Goal: Check status: Check status

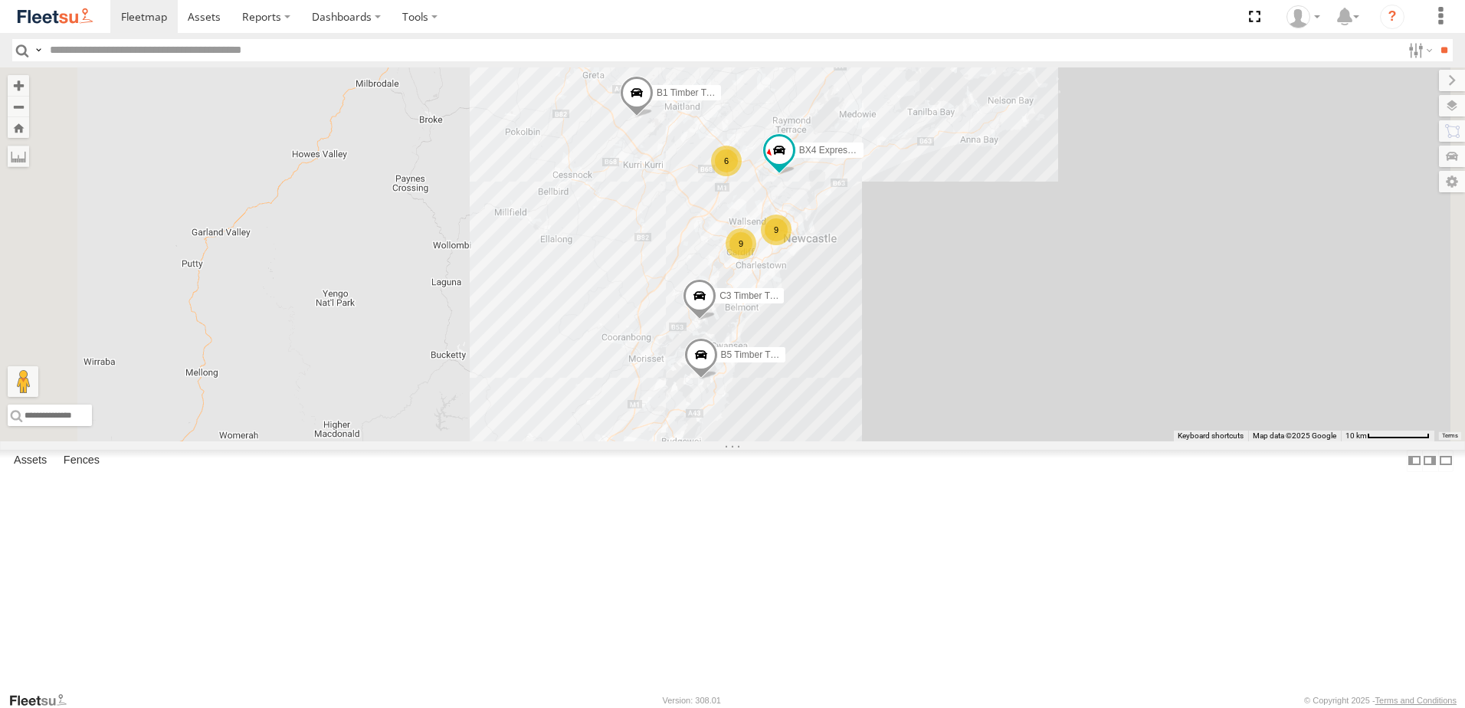
scroll to position [333, 0]
click at [0, 0] on div "Lambton Utes" at bounding box center [0, 0] width 0 height 0
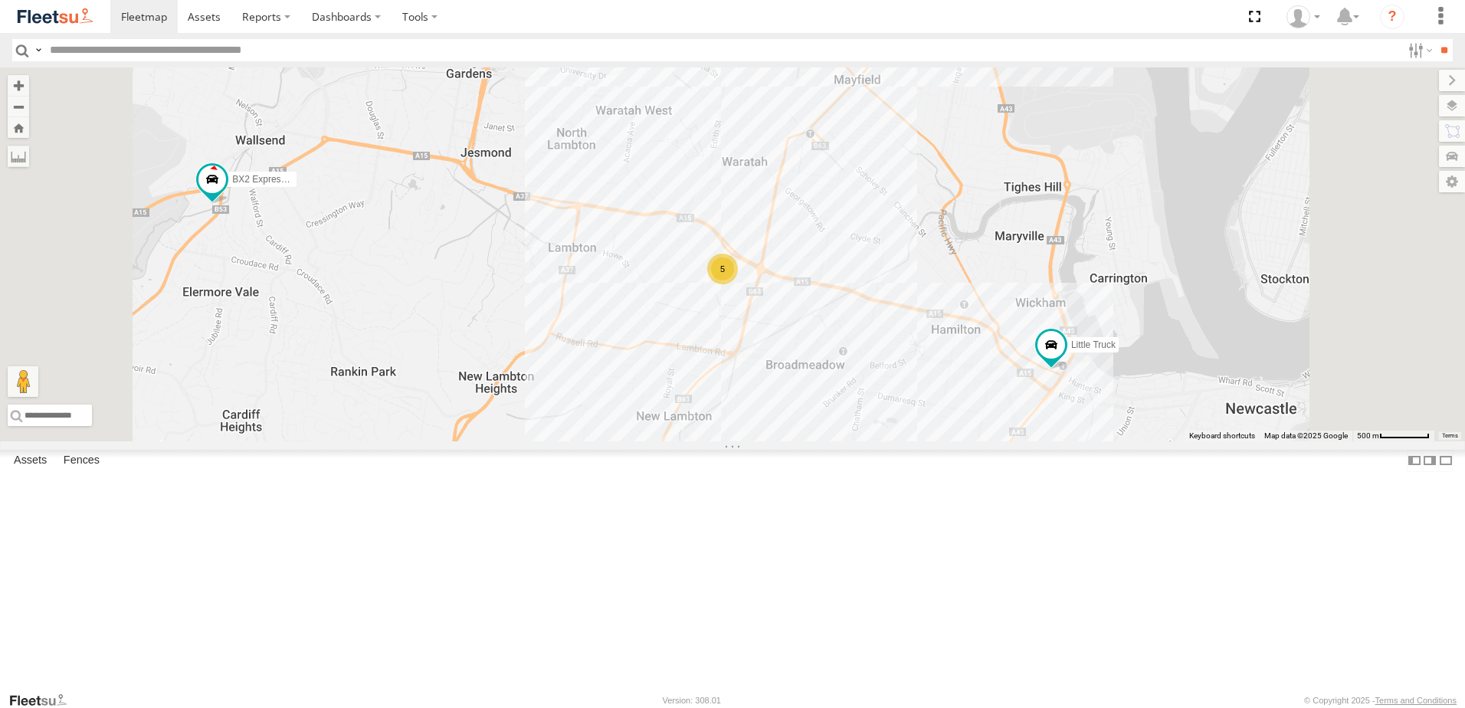
scroll to position [230, 0]
click at [0, 0] on div "Lambton Utes" at bounding box center [0, 0] width 0 height 0
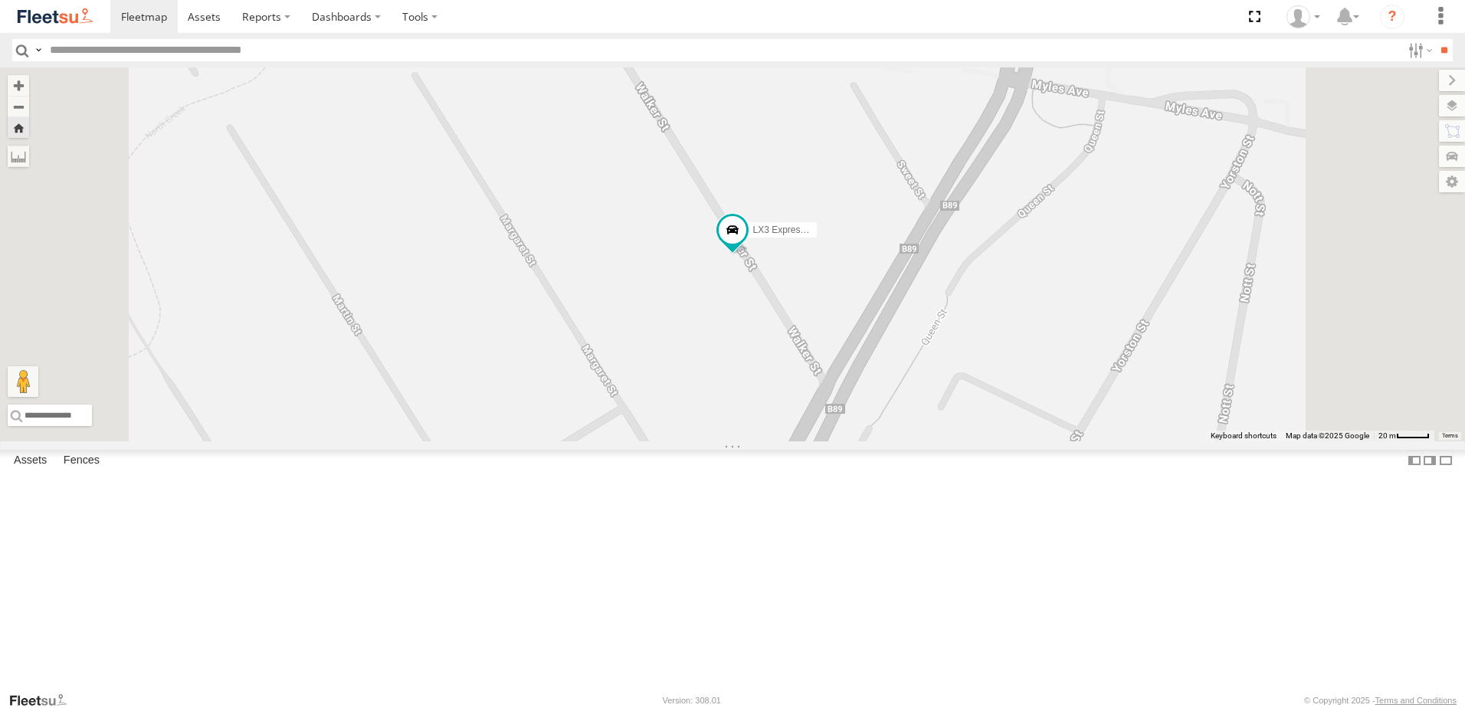
scroll to position [0, 0]
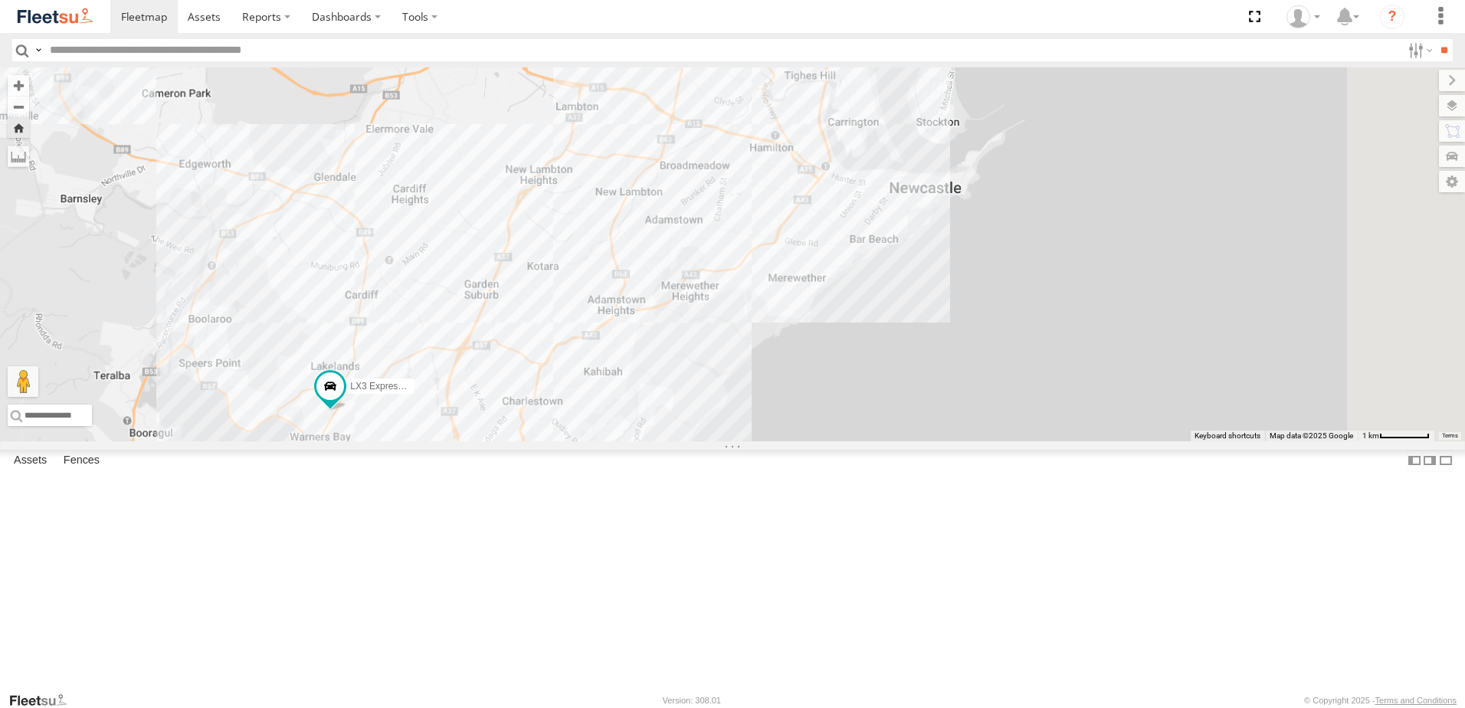
drag, startPoint x: 928, startPoint y: 392, endPoint x: 575, endPoint y: 523, distance: 376.8
click at [575, 441] on div "LX3 Express Ute" at bounding box center [732, 254] width 1465 height 374
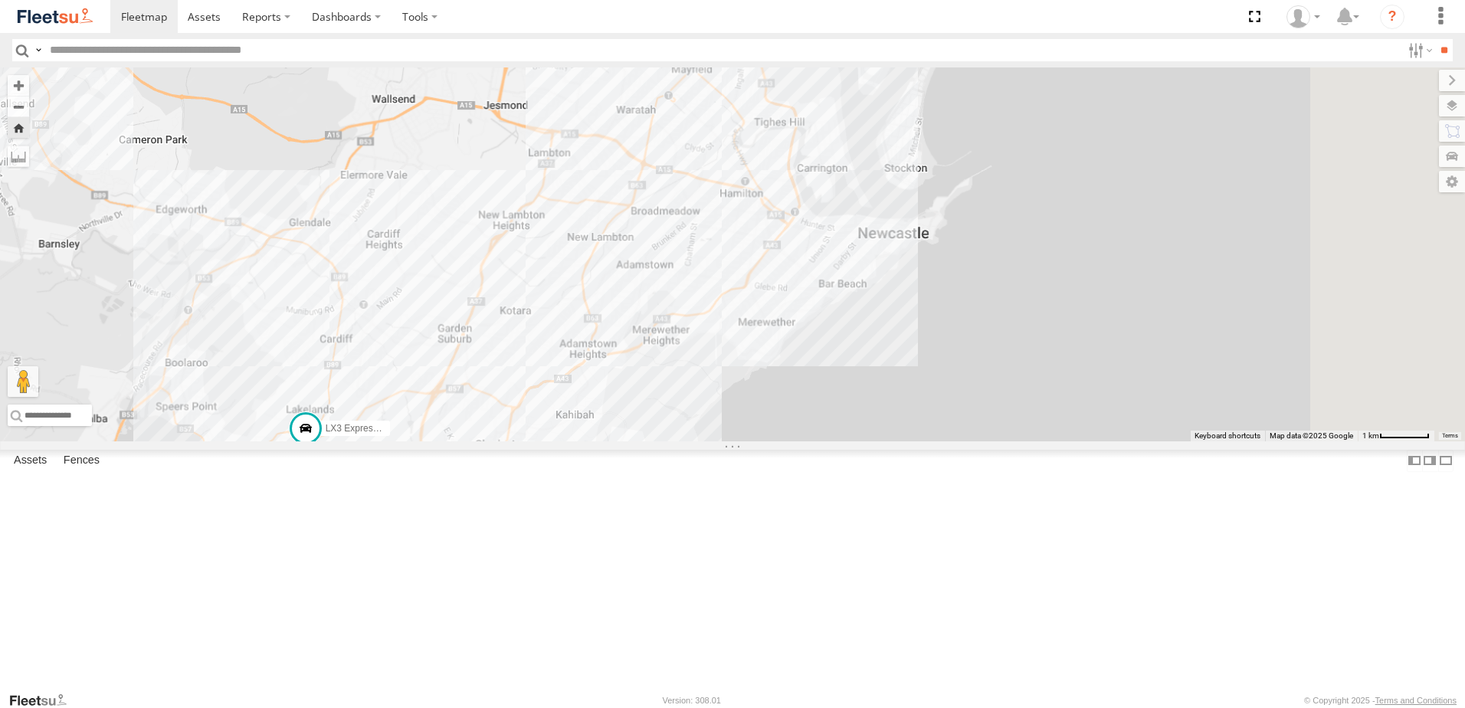
drag, startPoint x: 860, startPoint y: 300, endPoint x: 828, endPoint y: 369, distance: 75.4
click at [828, 369] on div "LX3 Express Ute" at bounding box center [732, 254] width 1465 height 374
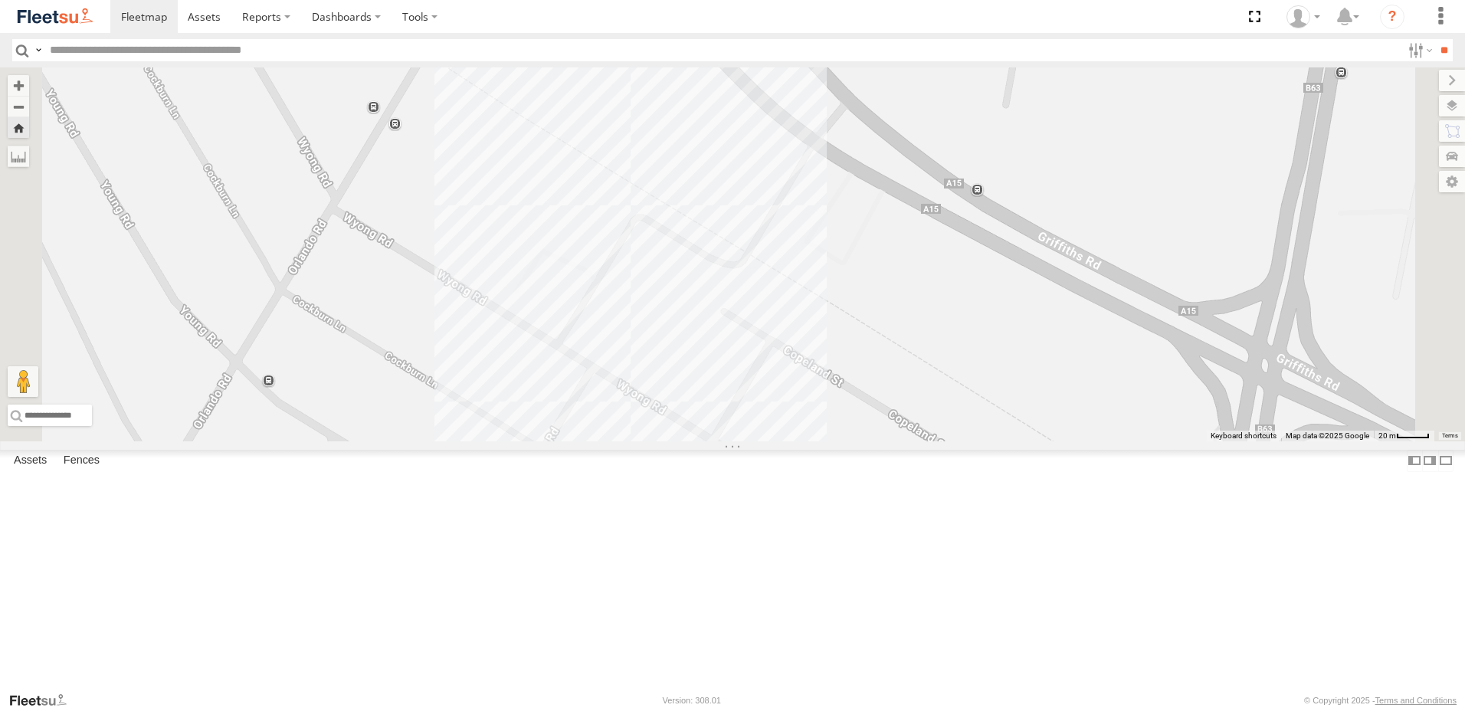
drag, startPoint x: 745, startPoint y: 556, endPoint x: 786, endPoint y: 461, distance: 102.9
click at [786, 441] on div "LX3 Express Ute" at bounding box center [732, 254] width 1465 height 374
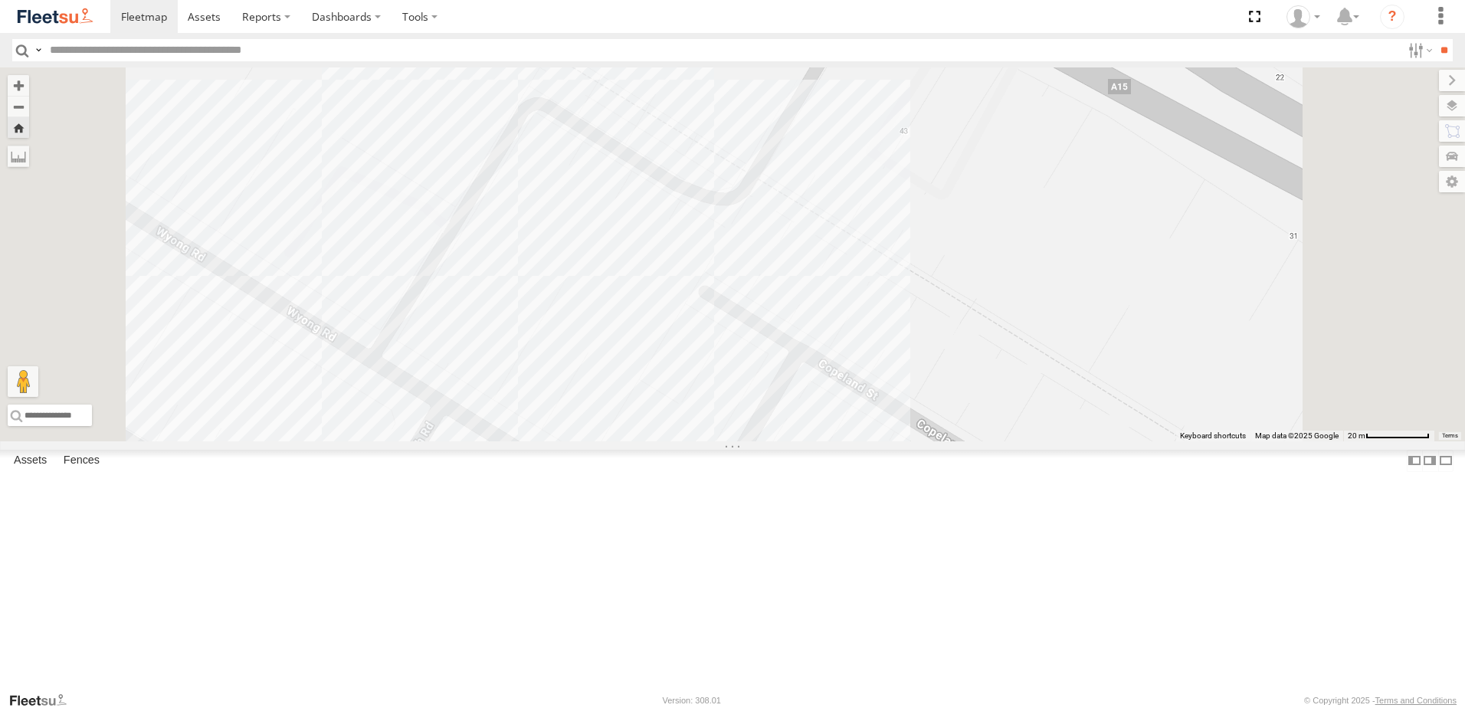
click at [694, 358] on div "LX3 Express Ute" at bounding box center [732, 254] width 1465 height 374
click at [835, 435] on div "LX3 Express Ute NHS_Lambton 5" at bounding box center [732, 254] width 1465 height 374
click at [694, 441] on div "LX3 Express Ute NHS_Lambton 5" at bounding box center [732, 254] width 1465 height 374
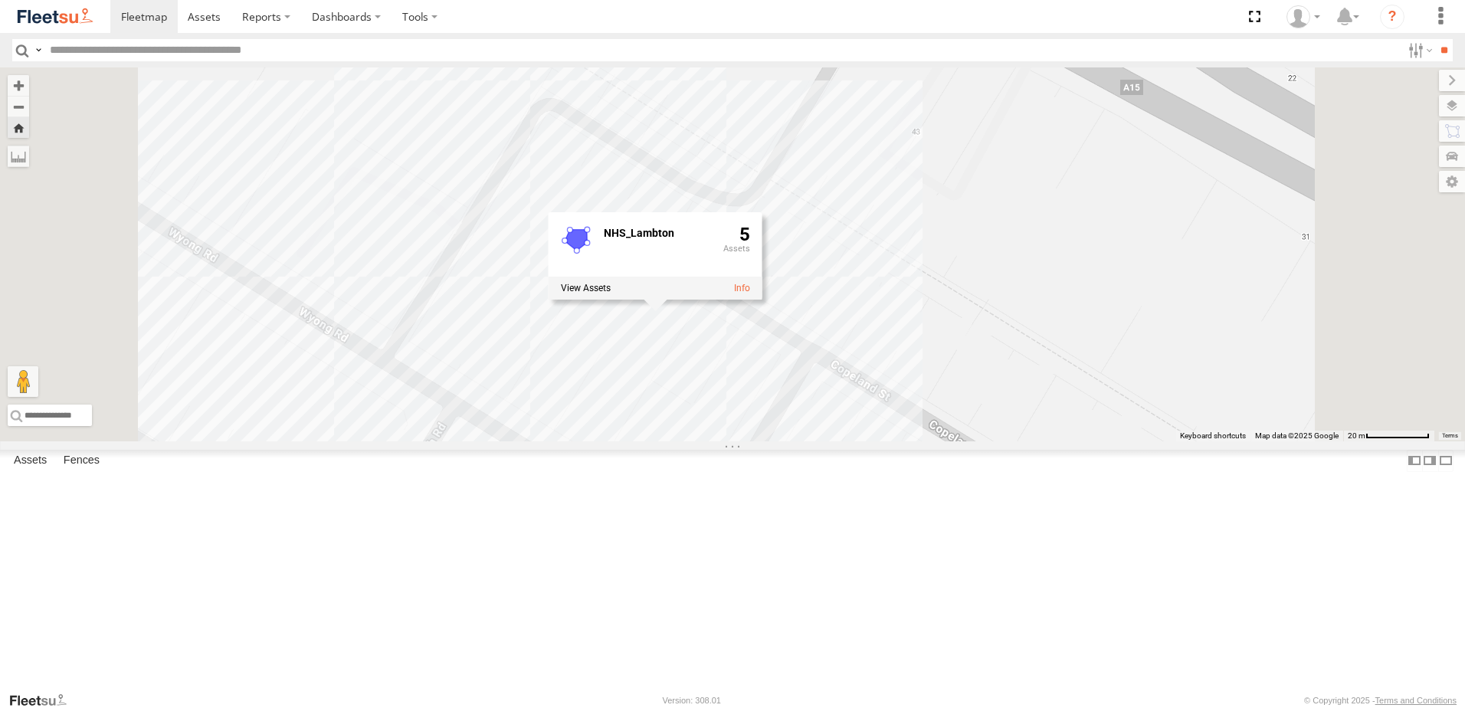
click at [1268, 441] on div "LX3 Express Ute NHS_Lambton 5" at bounding box center [732, 254] width 1465 height 374
click at [1022, 412] on div "LX3 Express Ute NHS_Lambton 5" at bounding box center [732, 254] width 1465 height 374
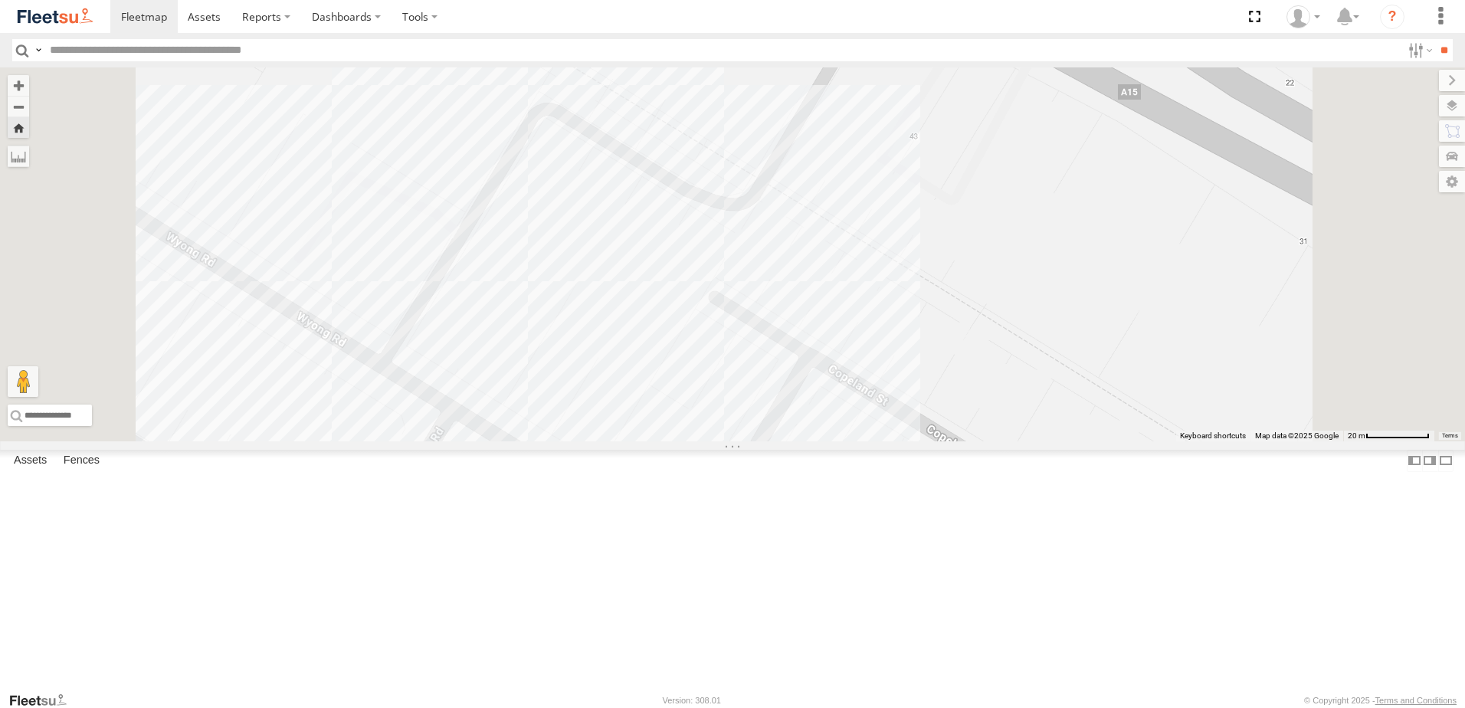
click at [0, 0] on div "LX1 Express Ute Lambton Utes NHS_Lambton NHS Trade -32.91447 151.7213 Video" at bounding box center [0, 0] width 0 height 0
click at [0, 0] on div "LX1 Express Ute" at bounding box center [0, 0] width 0 height 0
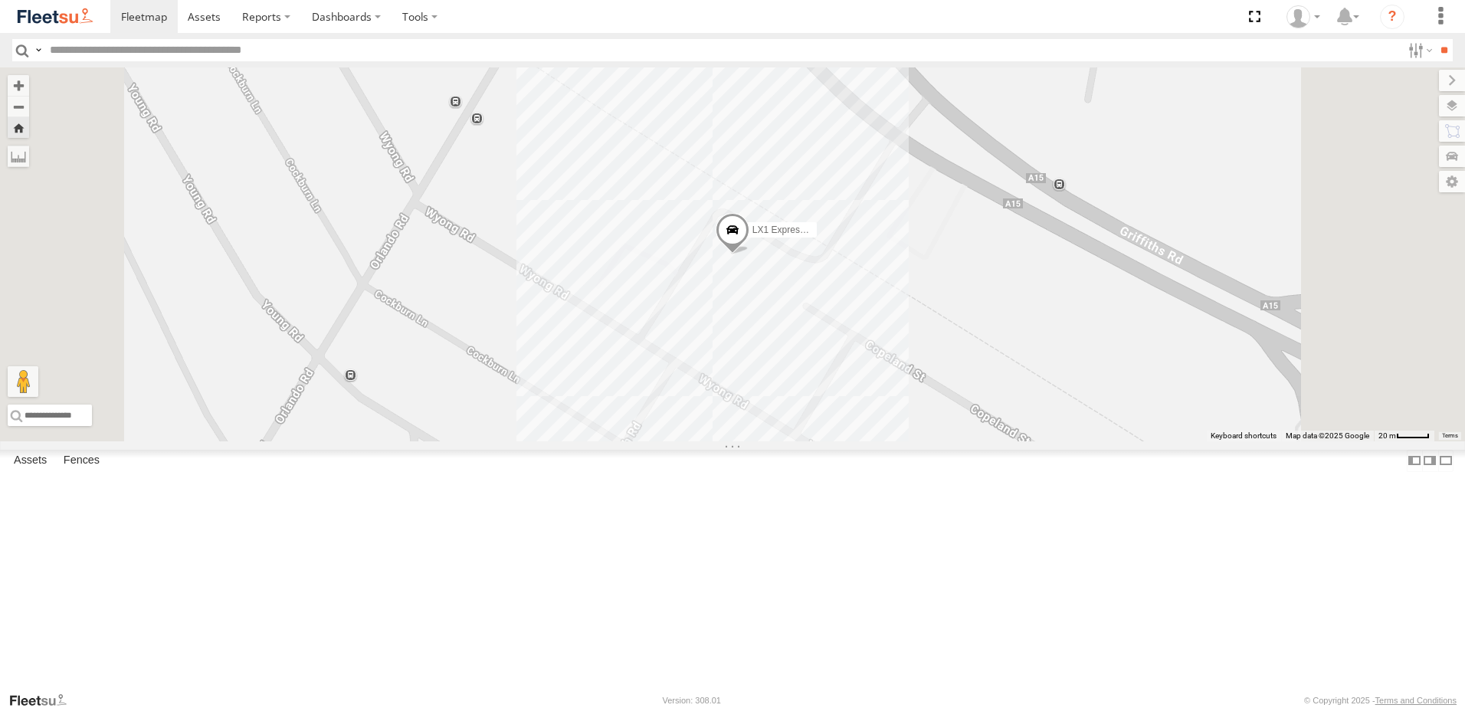
click at [0, 0] on div "LX1 Express Ute" at bounding box center [0, 0] width 0 height 0
click at [0, 0] on span at bounding box center [0, 0] width 0 height 0
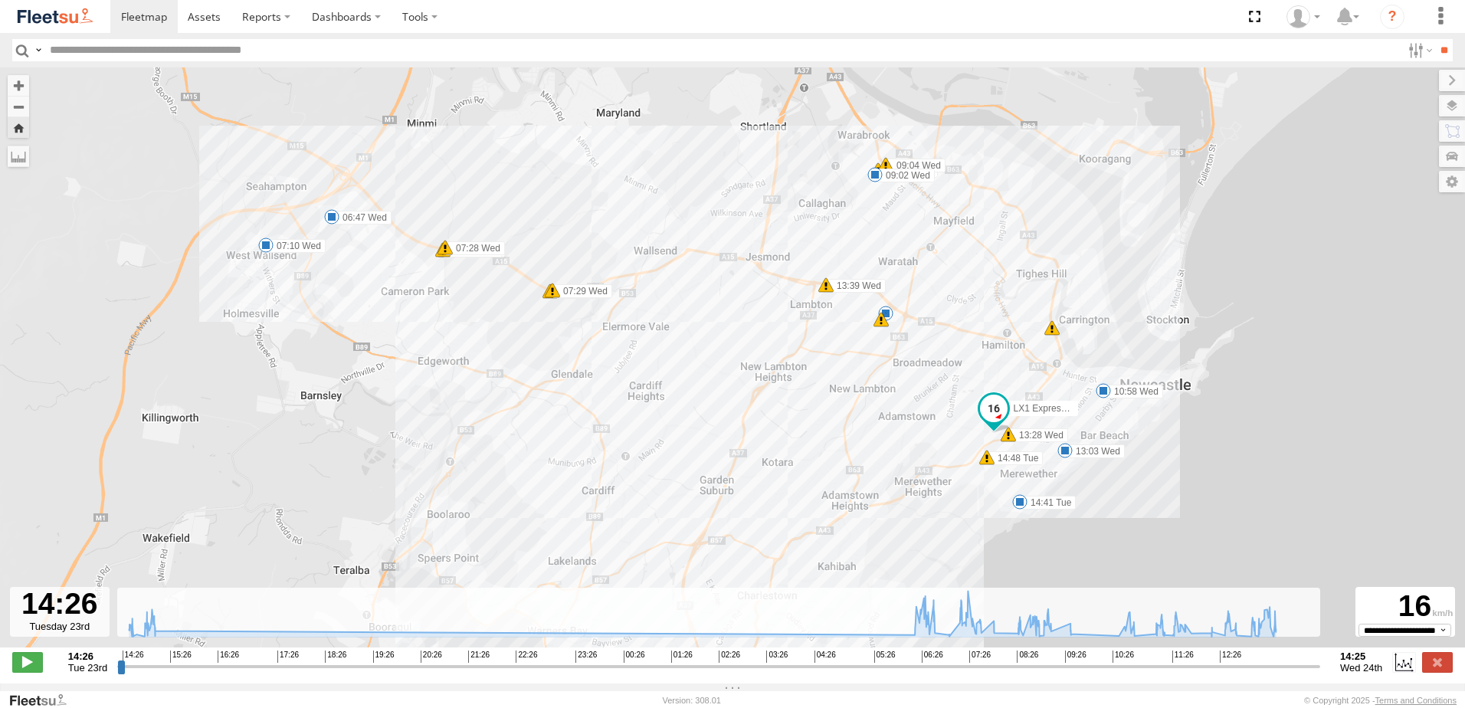
drag, startPoint x: 828, startPoint y: 405, endPoint x: 780, endPoint y: 378, distance: 55.6
click at [780, 378] on div "LX1 Express Ute 14:41 Tue 14:48 Tue 06:37 Wed 06:39 Wed 06:39 Wed 06:47 Wed 07:…" at bounding box center [732, 365] width 1465 height 596
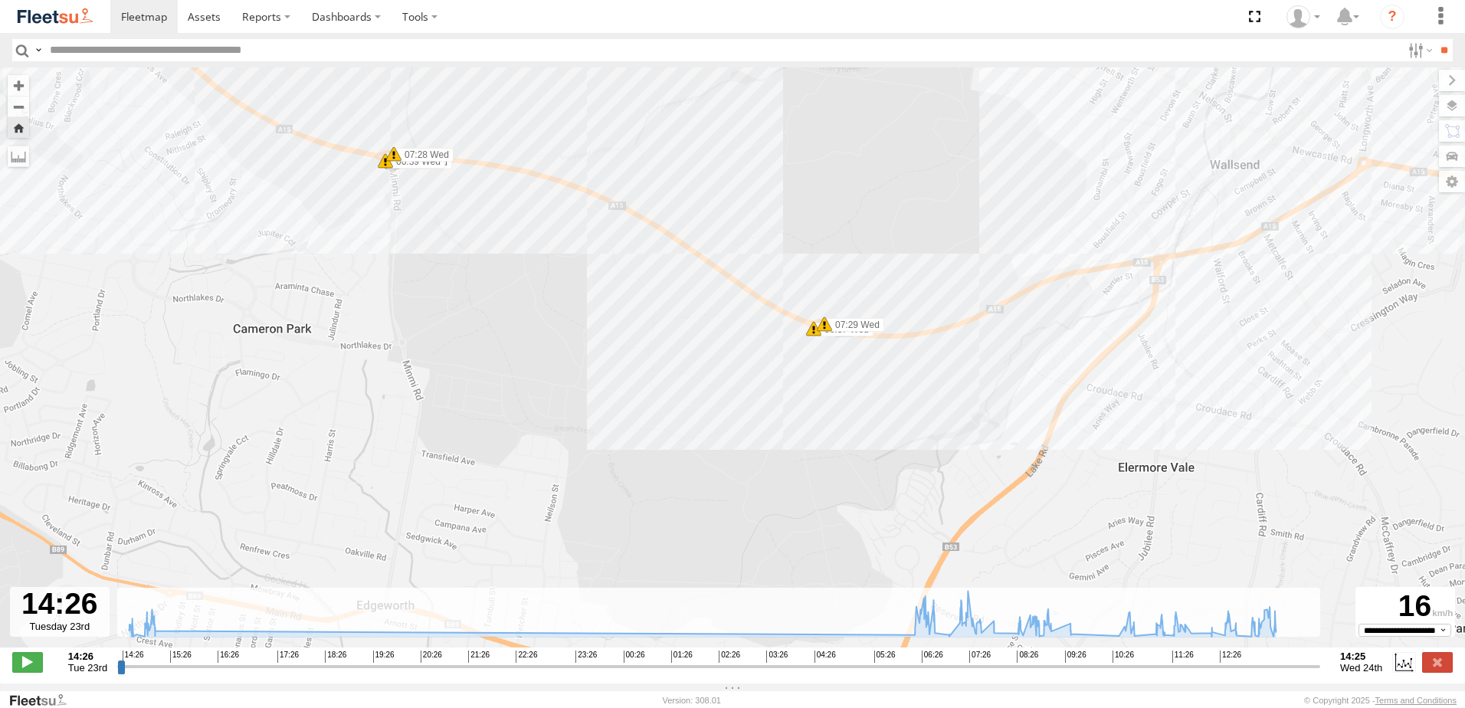
click at [390, 158] on span at bounding box center [393, 153] width 15 height 15
click at [385, 143] on div "Harsh Right Cornering 07:28 [DATE] South East 50 Newcastle Link [PERSON_NAME] P…" at bounding box center [393, 97] width 231 height 92
click at [385, 168] on span at bounding box center [385, 160] width 15 height 15
click at [385, 150] on div "Harsh Right Cornering 06:39 [DATE] North West 45 Newcastle Link [PERSON_NAME] P…" at bounding box center [385, 104] width 231 height 92
click at [828, 326] on span at bounding box center [824, 323] width 15 height 15
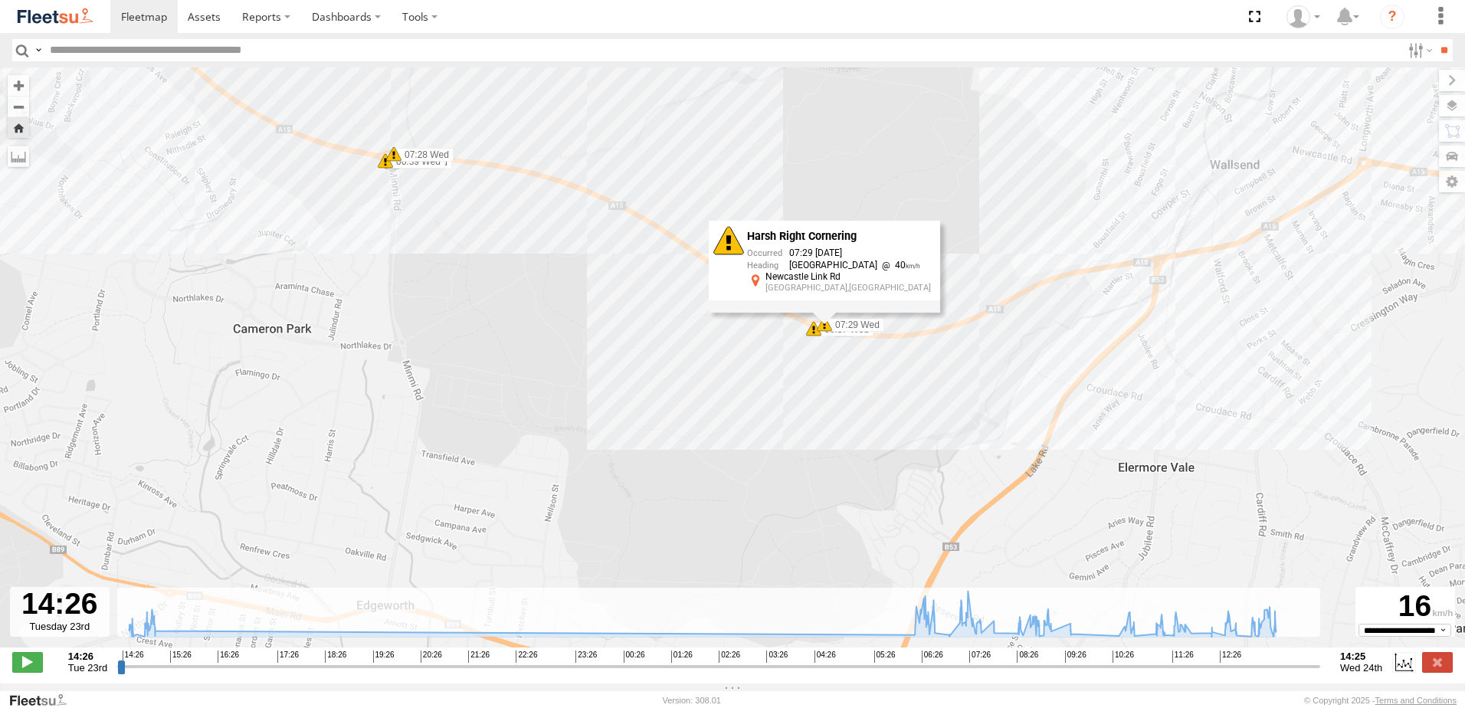
click at [828, 313] on div "Harsh Right Cornering 07:29 [DATE] South East 40 Newcastle Link [PERSON_NAME] P…" at bounding box center [824, 267] width 231 height 92
click at [815, 333] on span at bounding box center [813, 328] width 15 height 15
click at [815, 317] on div "Harsh Right Cornering 06:37 [DATE] [GEOGRAPHIC_DATA][STREET_ADDRESS][GEOGRAPHIC…" at bounding box center [813, 271] width 231 height 92
click at [827, 328] on span at bounding box center [824, 323] width 15 height 15
click at [815, 313] on div "Harsh Right Cornering 07:29 [DATE] South East 40 Newcastle Link [PERSON_NAME] P…" at bounding box center [824, 267] width 231 height 92
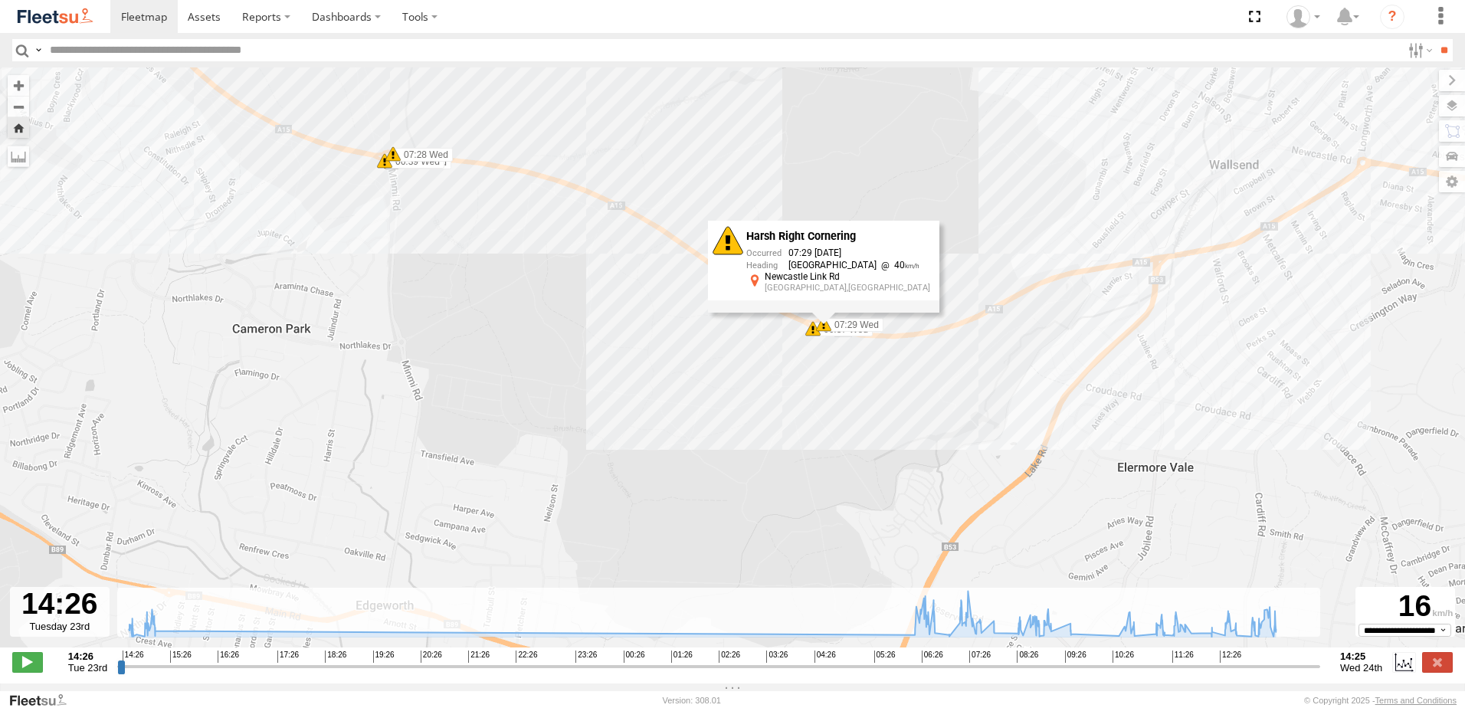
click at [814, 313] on div "Harsh Right Cornering 07:29 [DATE] South East 40 Newcastle Link [PERSON_NAME] P…" at bounding box center [823, 267] width 231 height 92
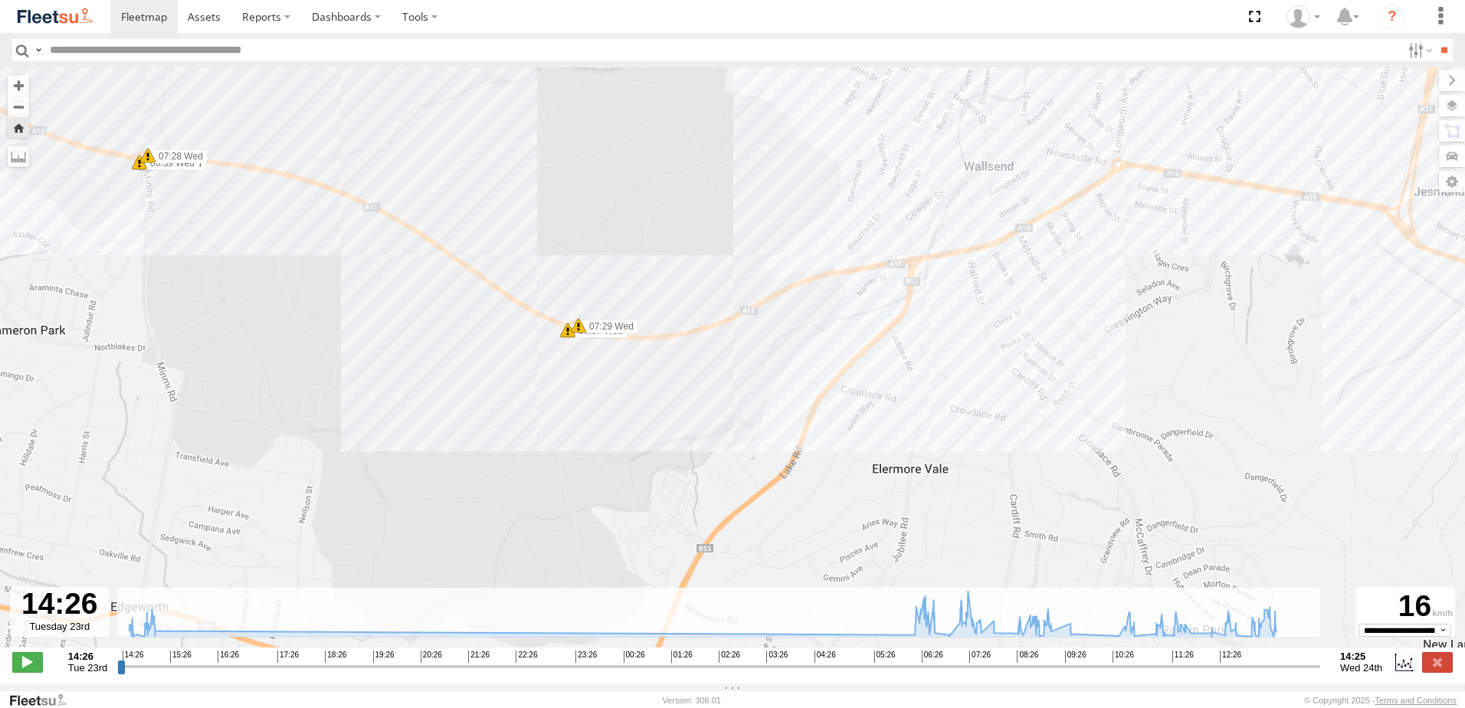
drag, startPoint x: 1001, startPoint y: 375, endPoint x: 517, endPoint y: 343, distance: 485.4
click at [512, 356] on div "LX1 Express Ute 14:41 Tue 14:48 Tue 06:37 Wed 06:39 Wed 06:39 Wed 06:47 Wed 07:…" at bounding box center [732, 365] width 1465 height 596
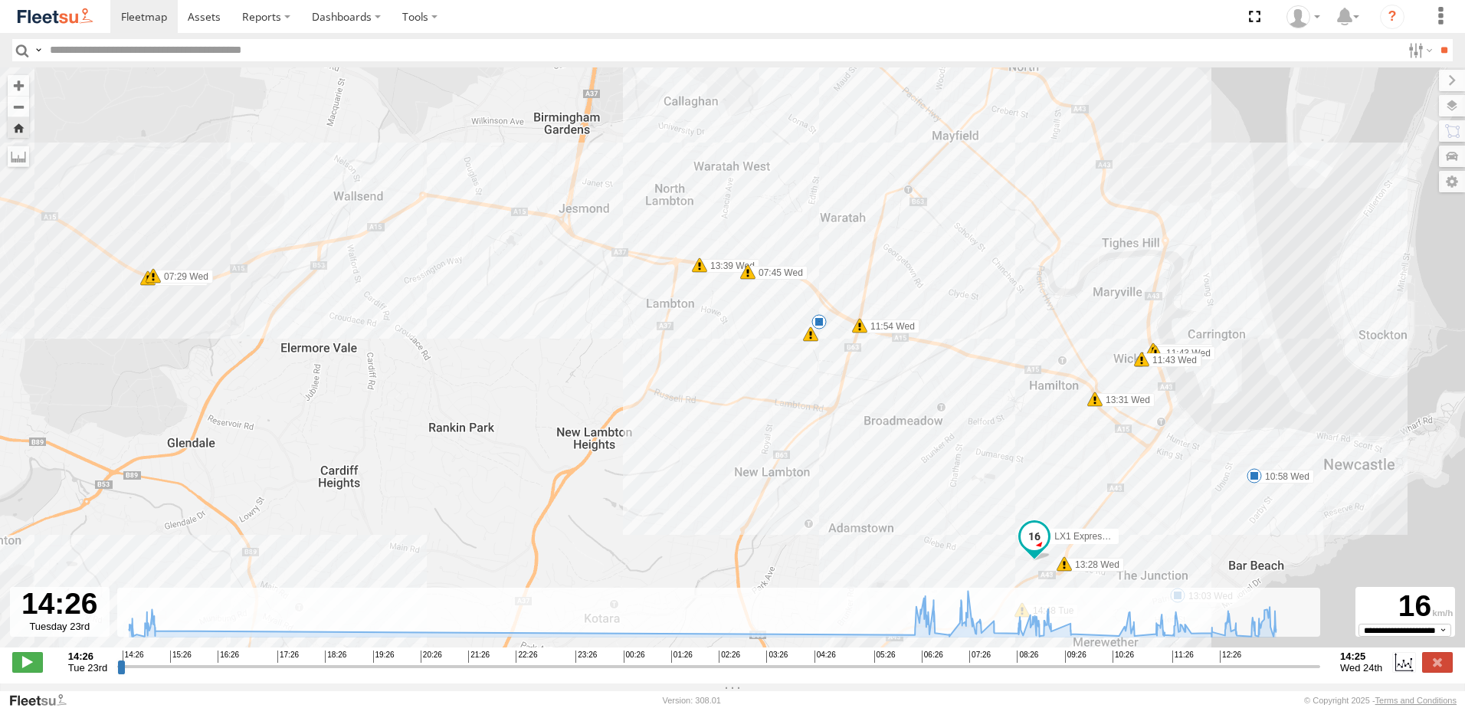
drag, startPoint x: 766, startPoint y: 314, endPoint x: 691, endPoint y: 290, distance: 78.3
click at [693, 290] on div "LX1 Express Ute 14:41 Tue 14:48 Tue 06:37 Wed 06:39 Wed 06:39 Wed 06:47 Wed 07:…" at bounding box center [732, 365] width 1465 height 596
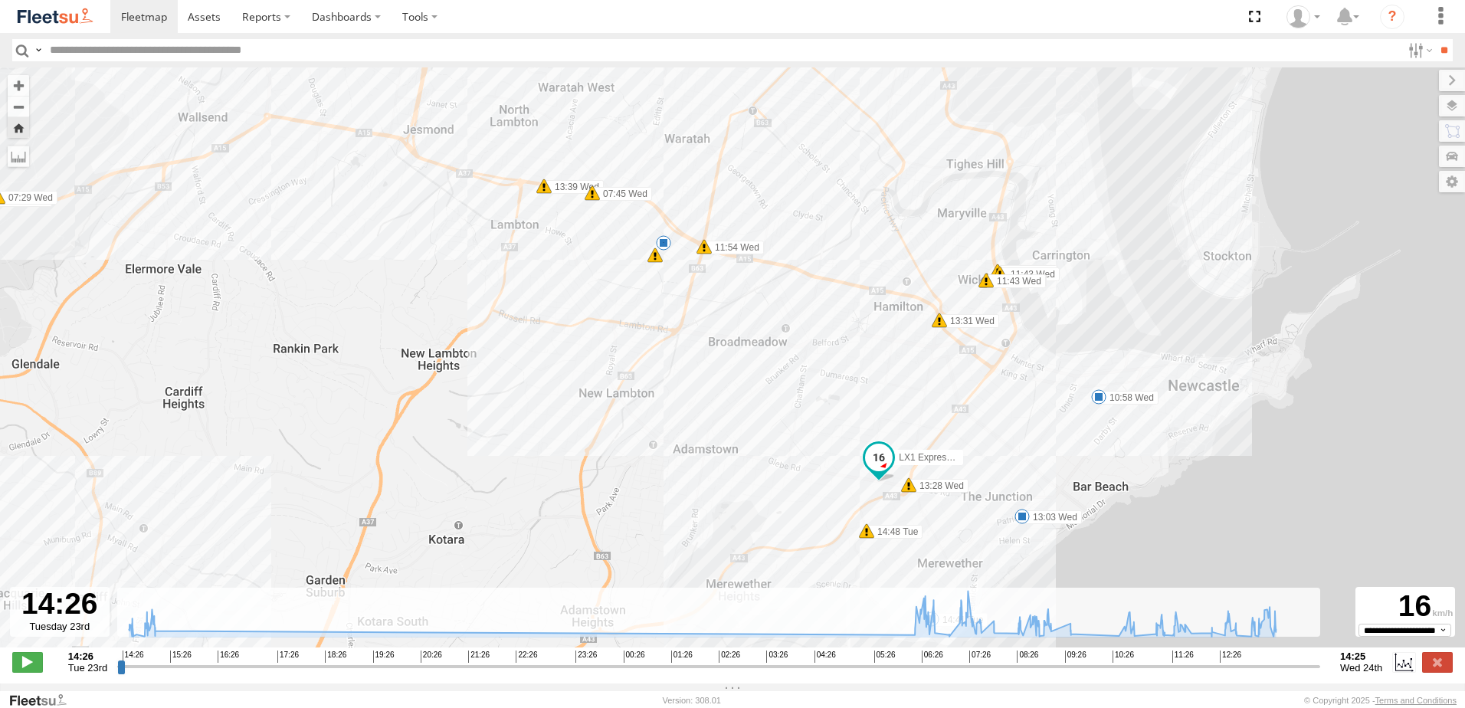
drag, startPoint x: 935, startPoint y: 473, endPoint x: 835, endPoint y: 405, distance: 120.3
click at [835, 405] on div "LX1 Express Ute 14:41 Tue 14:48 Tue 06:37 Wed 06:39 Wed 06:39 Wed 06:47 Wed 07:…" at bounding box center [732, 365] width 1465 height 596
drag, startPoint x: 898, startPoint y: 467, endPoint x: 880, endPoint y: 435, distance: 37.1
click at [881, 441] on div "LX1 Express Ute" at bounding box center [879, 461] width 34 height 41
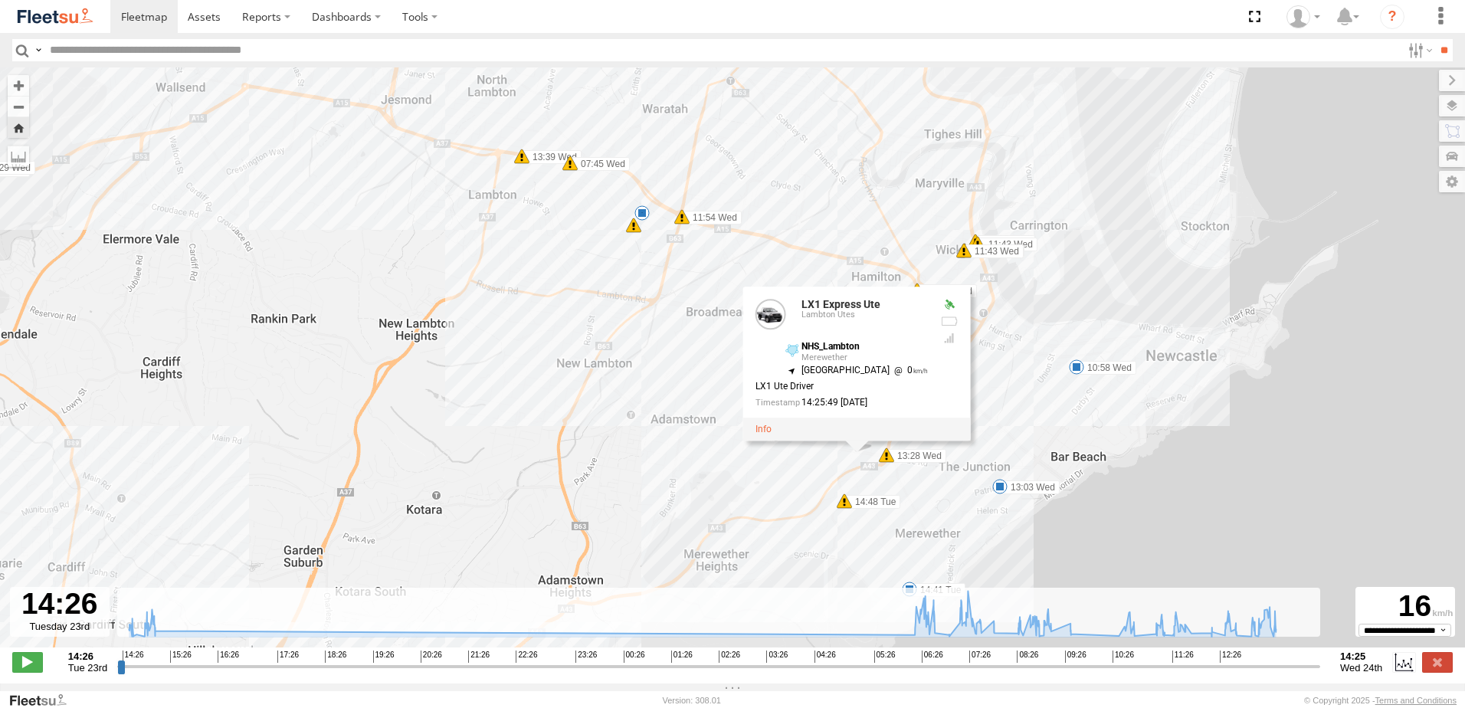
click at [986, 448] on div "LX1 Express Ute 14:41 Tue 14:48 Tue 06:37 Wed 06:39 Wed 06:39 Wed 06:47 Wed 07:…" at bounding box center [732, 365] width 1465 height 596
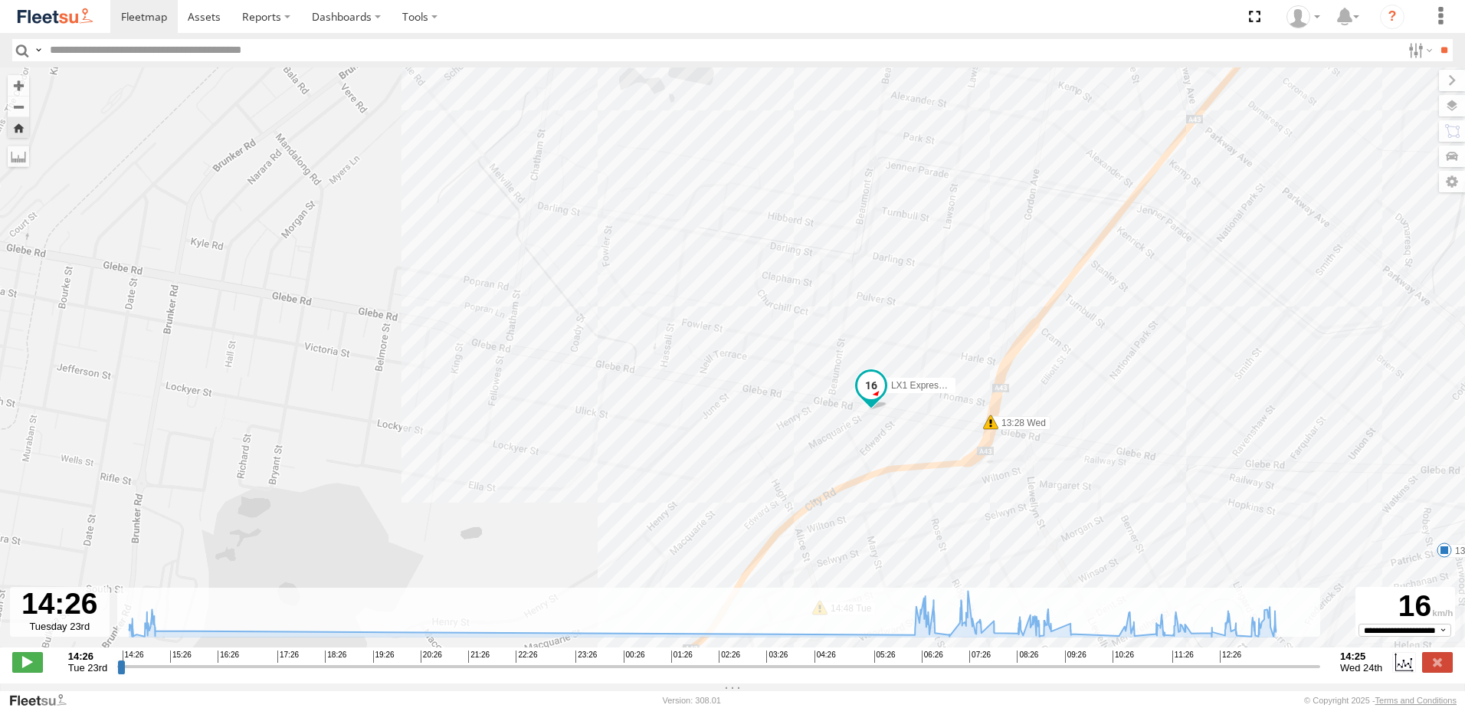
drag, startPoint x: 881, startPoint y: 479, endPoint x: 875, endPoint y: 377, distance: 102.1
click at [875, 378] on span at bounding box center [872, 386] width 28 height 28
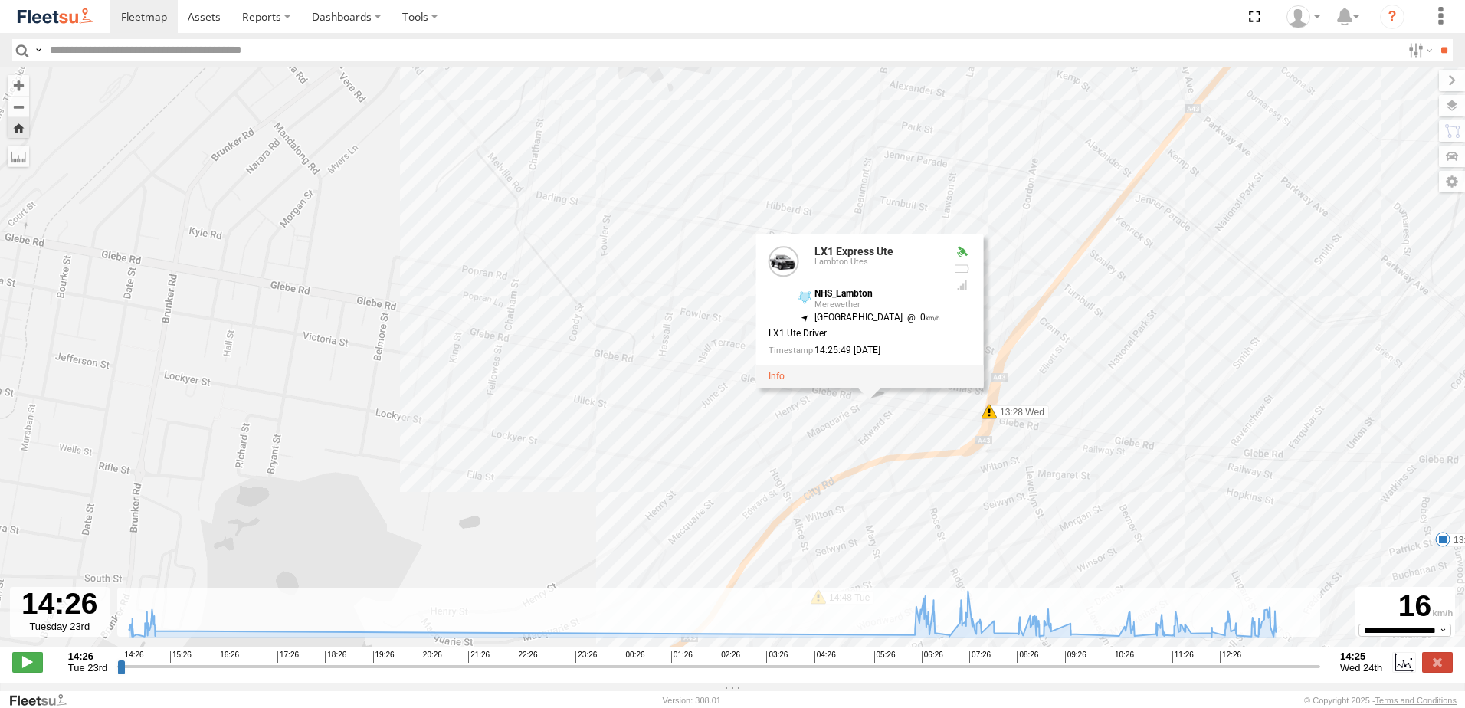
click at [680, 438] on div "LX1 Express Ute 14:41 Tue 14:48 Tue 06:37 Wed 06:39 Wed 06:39 Wed 06:47 Wed 07:…" at bounding box center [732, 365] width 1465 height 596
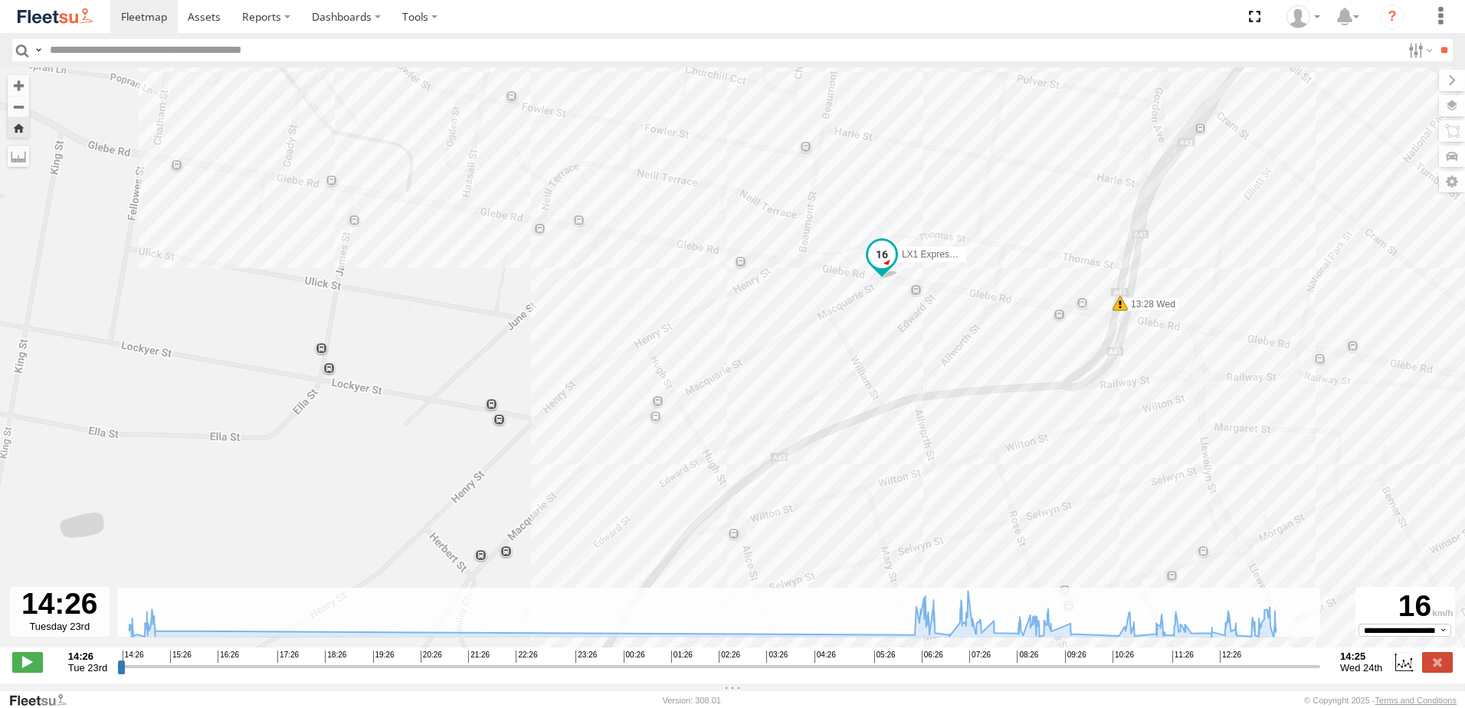
drag, startPoint x: 862, startPoint y: 477, endPoint x: 877, endPoint y: 382, distance: 95.4
click at [873, 391] on div "LX1 Express Ute 14:41 Tue 14:48 Tue 06:37 Wed 06:39 Wed 06:39 Wed 06:47 Wed 07:…" at bounding box center [732, 365] width 1465 height 596
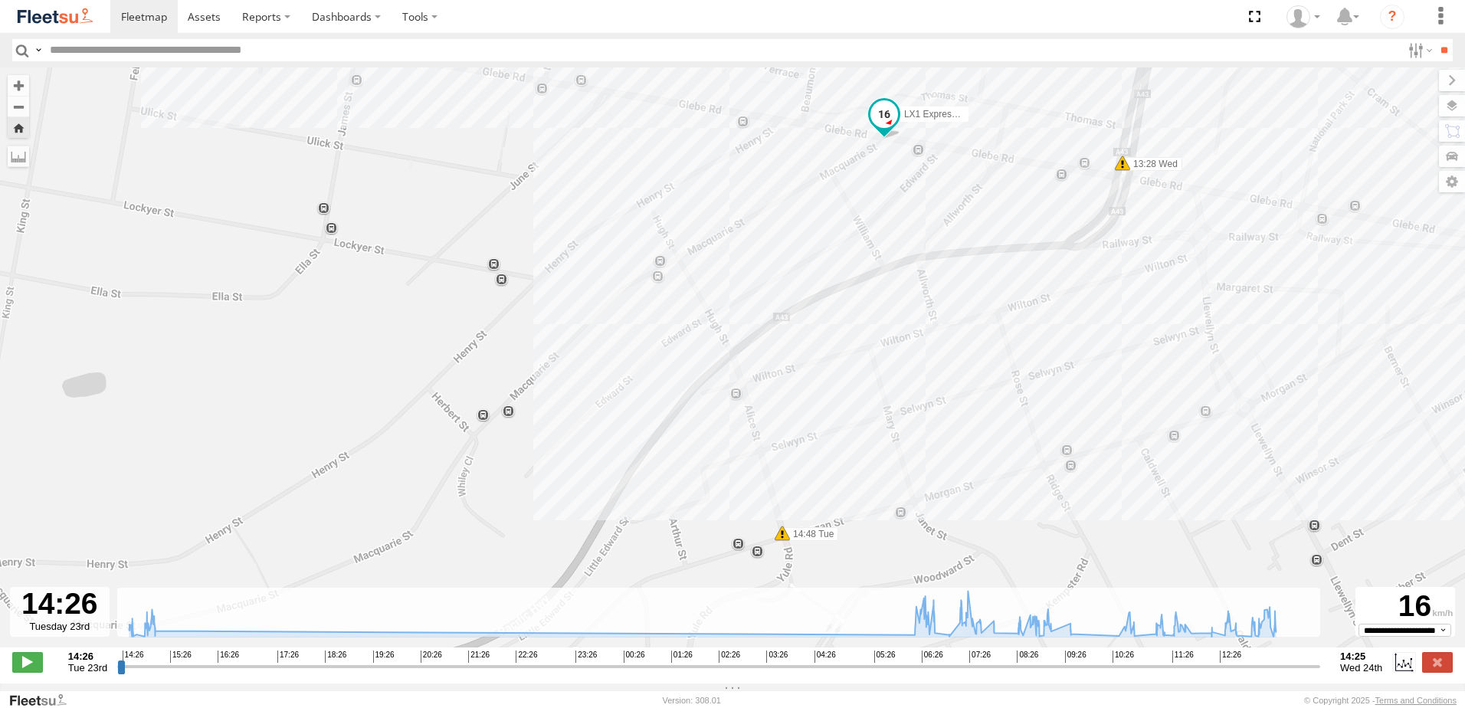
drag, startPoint x: 894, startPoint y: 488, endPoint x: 861, endPoint y: 335, distance: 156.6
click at [884, 382] on div "LX1 Express Ute 14:41 Tue 14:48 Tue 06:37 Wed 06:39 Wed 06:39 Wed 06:47 Wed 07:…" at bounding box center [732, 365] width 1465 height 596
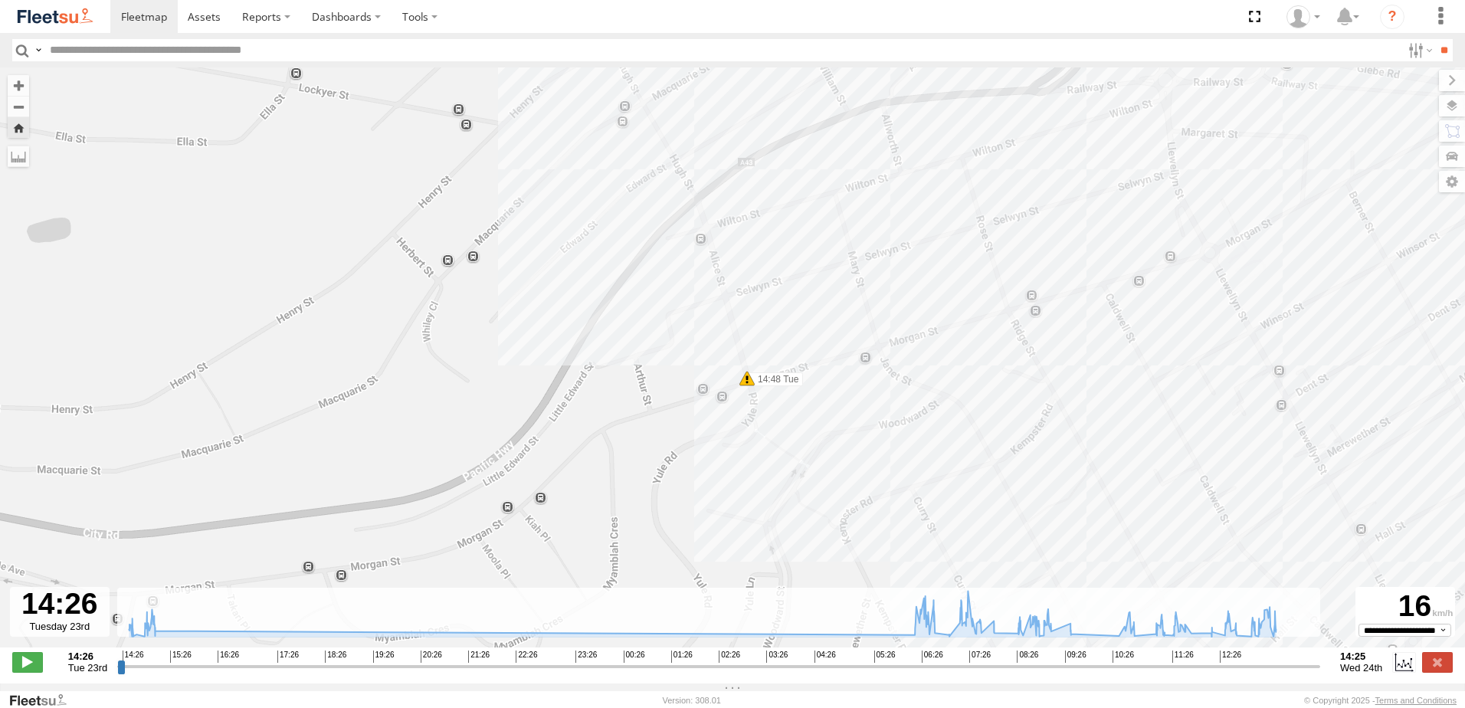
click at [747, 391] on div "LX1 Express Ute 14:41 Tue 14:48 Tue 06:37 Wed 06:39 Wed 06:39 Wed 06:47 Wed 07:…" at bounding box center [732, 365] width 1465 height 596
click at [749, 385] on span at bounding box center [747, 378] width 15 height 15
click at [749, 367] on div "Harsh Right Cornering 14:48 [DATE] North West [STREET_ADDRESS][PERSON_NAME]" at bounding box center [746, 321] width 231 height 92
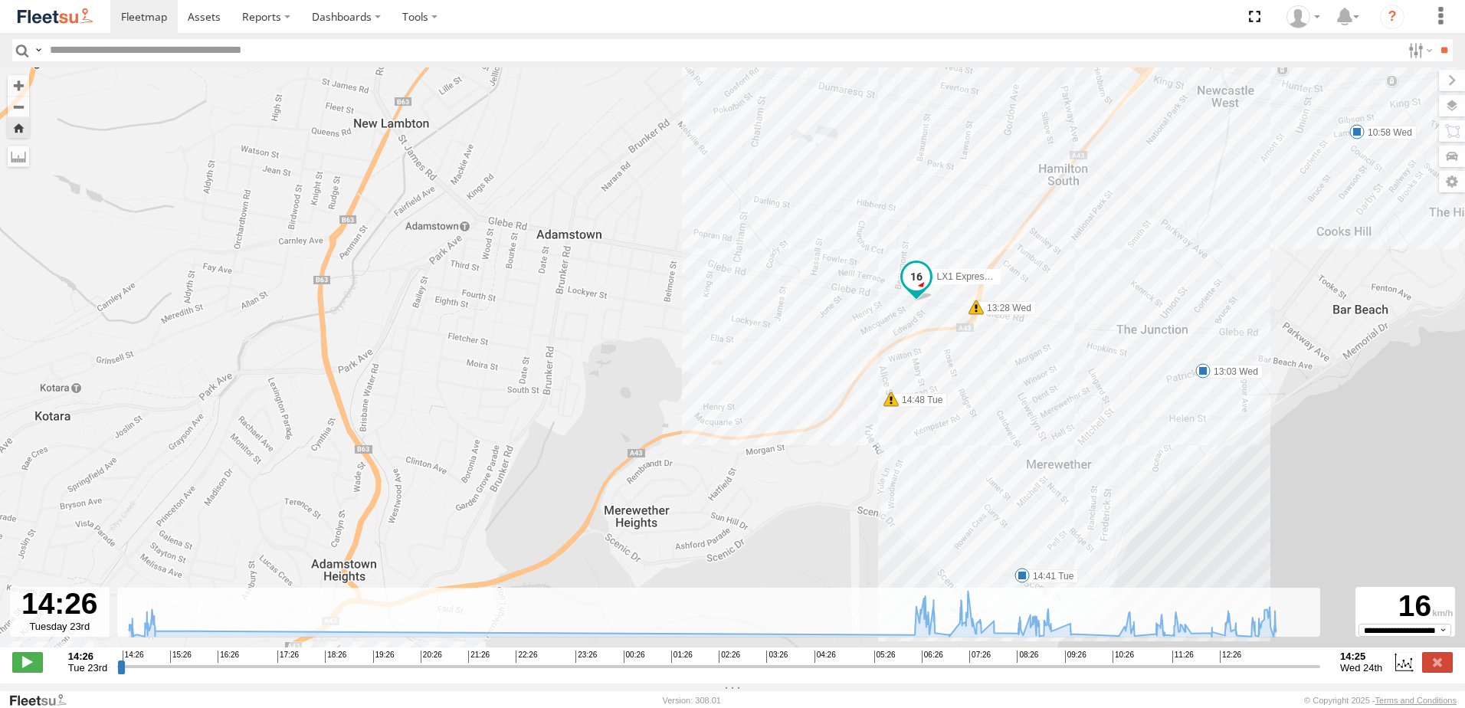
click at [975, 311] on span at bounding box center [976, 307] width 15 height 15
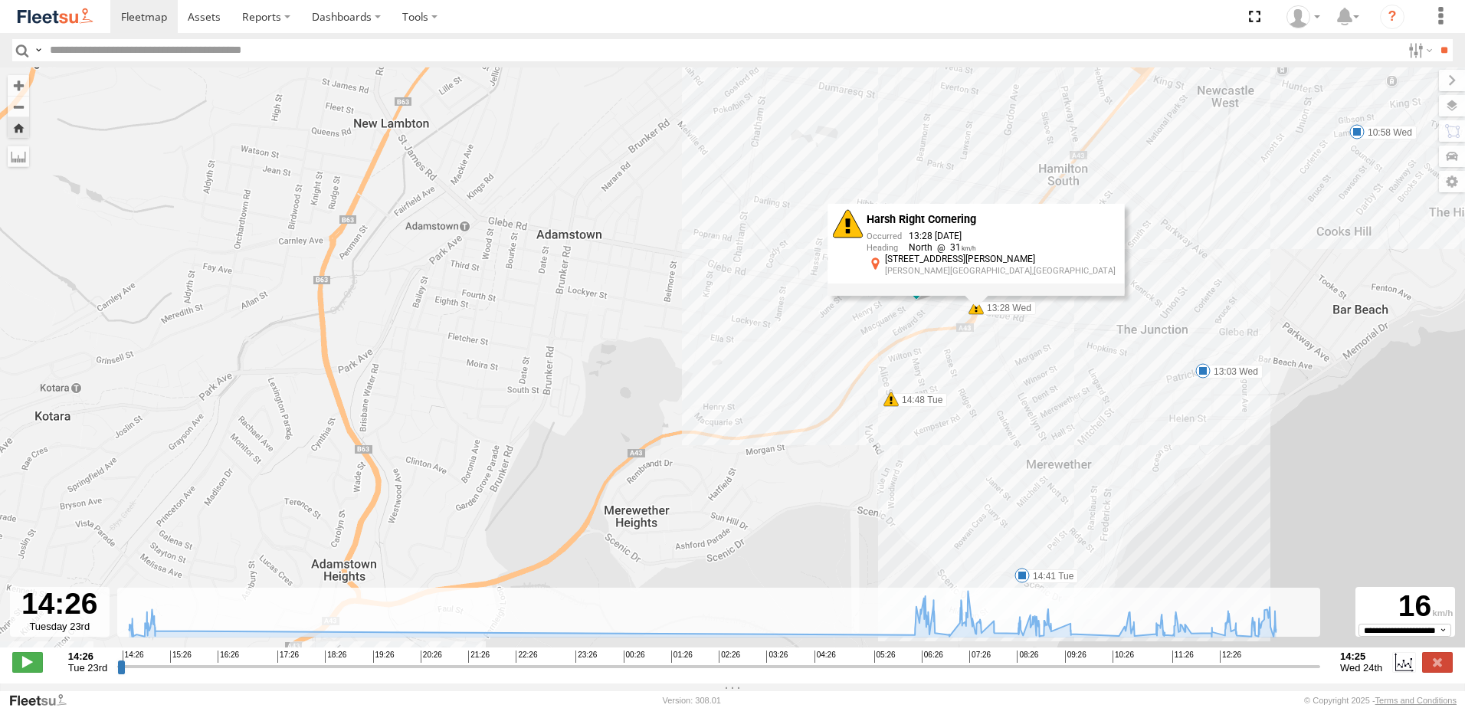
drag, startPoint x: 975, startPoint y: 311, endPoint x: 979, endPoint y: 318, distance: 8.3
click at [976, 296] on div "Harsh Right Cornering 13:28 [DATE] North 31 [STREET_ADDRESS][PERSON_NAME][PERSO…" at bounding box center [976, 250] width 297 height 92
click at [917, 477] on div "LX1 Express Ute 14:41 Tue 14:48 Tue 06:37 Wed 06:39 Wed 06:39 Wed 06:47 Wed 07:…" at bounding box center [732, 365] width 1465 height 596
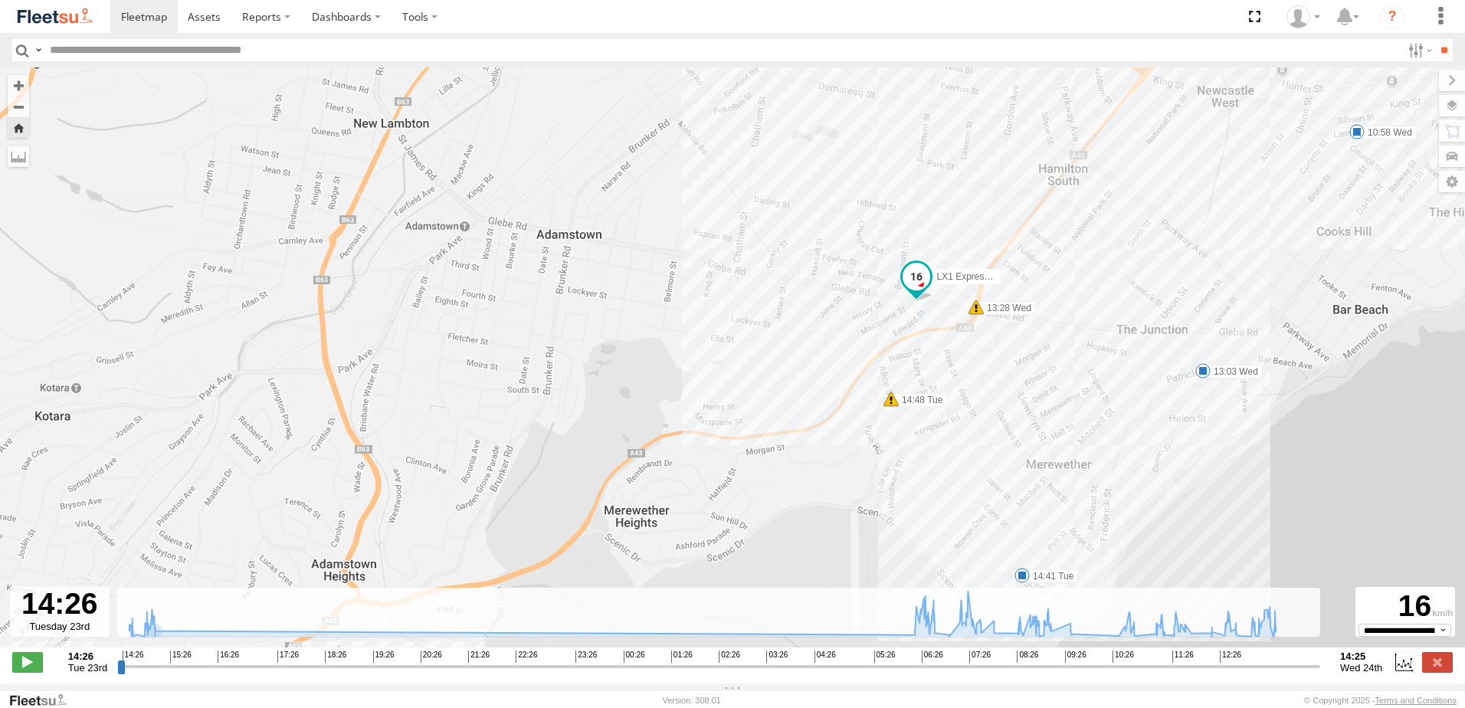
drag, startPoint x: 689, startPoint y: 257, endPoint x: 595, endPoint y: 323, distance: 115.5
click at [590, 330] on div "LX1 Express Ute 14:41 Tue 14:48 Tue 06:37 Wed 06:39 Wed 06:39 Wed 06:47 Wed 07:…" at bounding box center [732, 365] width 1465 height 596
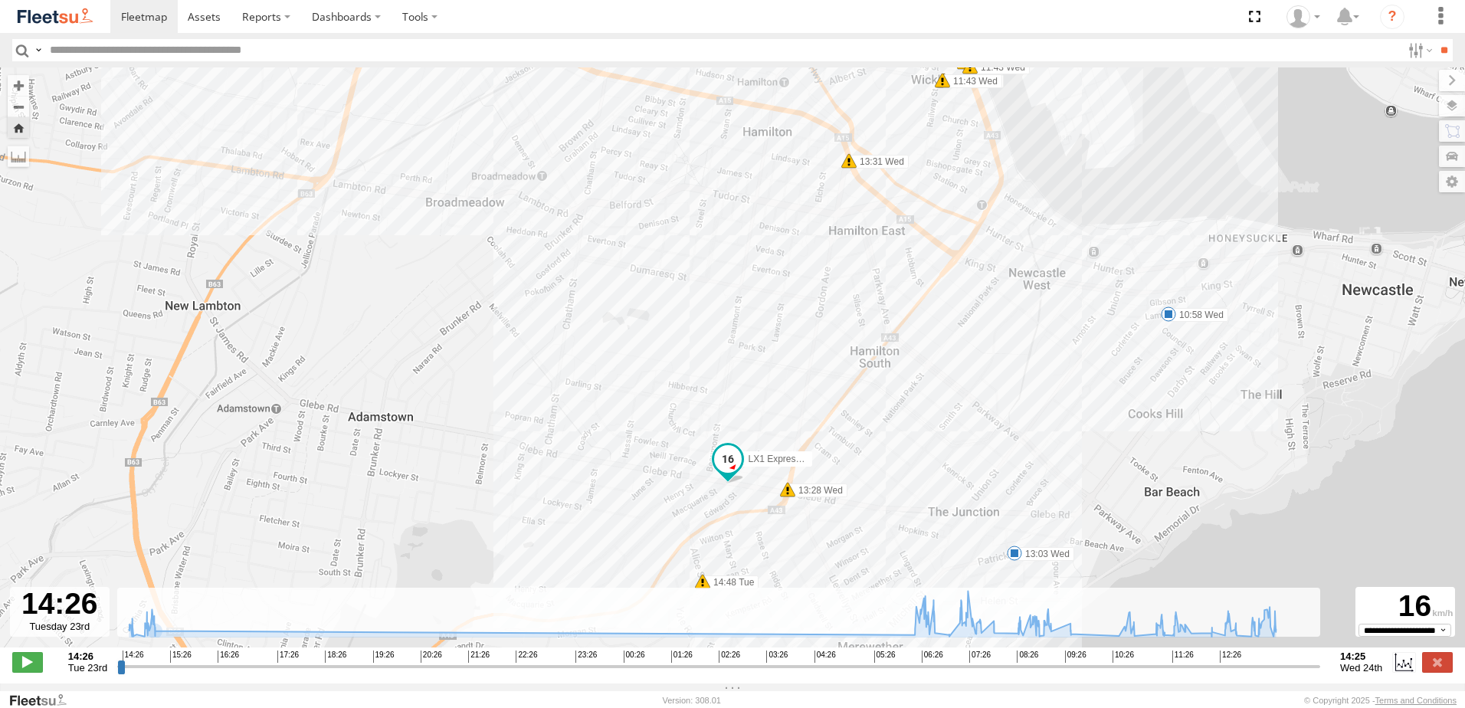
drag, startPoint x: 826, startPoint y: 230, endPoint x: 664, endPoint y: 369, distance: 213.0
click at [633, 415] on div "LX1 Express Ute 14:41 Tue 14:48 Tue 06:37 Wed 06:39 Wed 06:39 Wed 06:47 Wed 07:…" at bounding box center [732, 365] width 1465 height 596
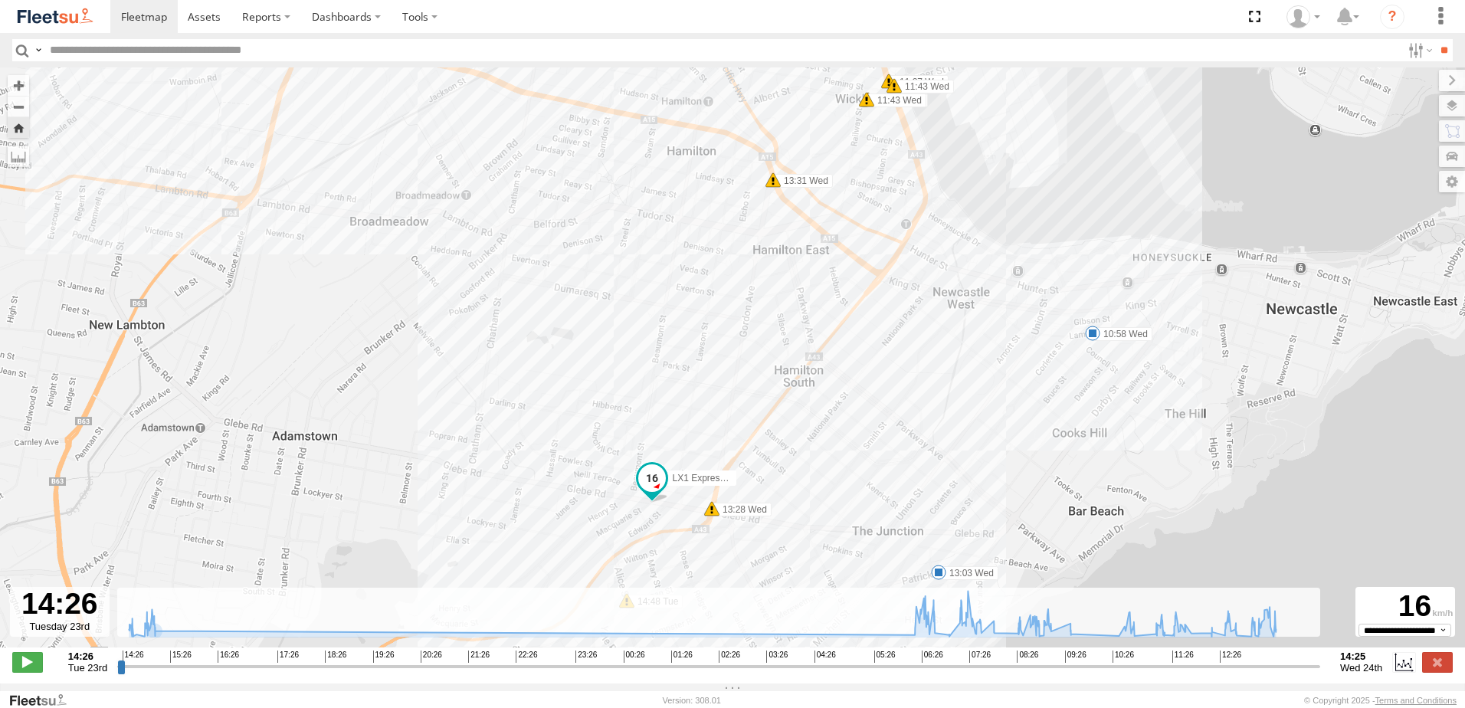
drag, startPoint x: 760, startPoint y: 280, endPoint x: 688, endPoint y: 276, distance: 72.2
click at [688, 277] on div "LX1 Express Ute 14:41 Tue 14:48 Tue 06:37 Wed 06:39 Wed 06:39 Wed 06:47 Wed 07:…" at bounding box center [732, 365] width 1465 height 596
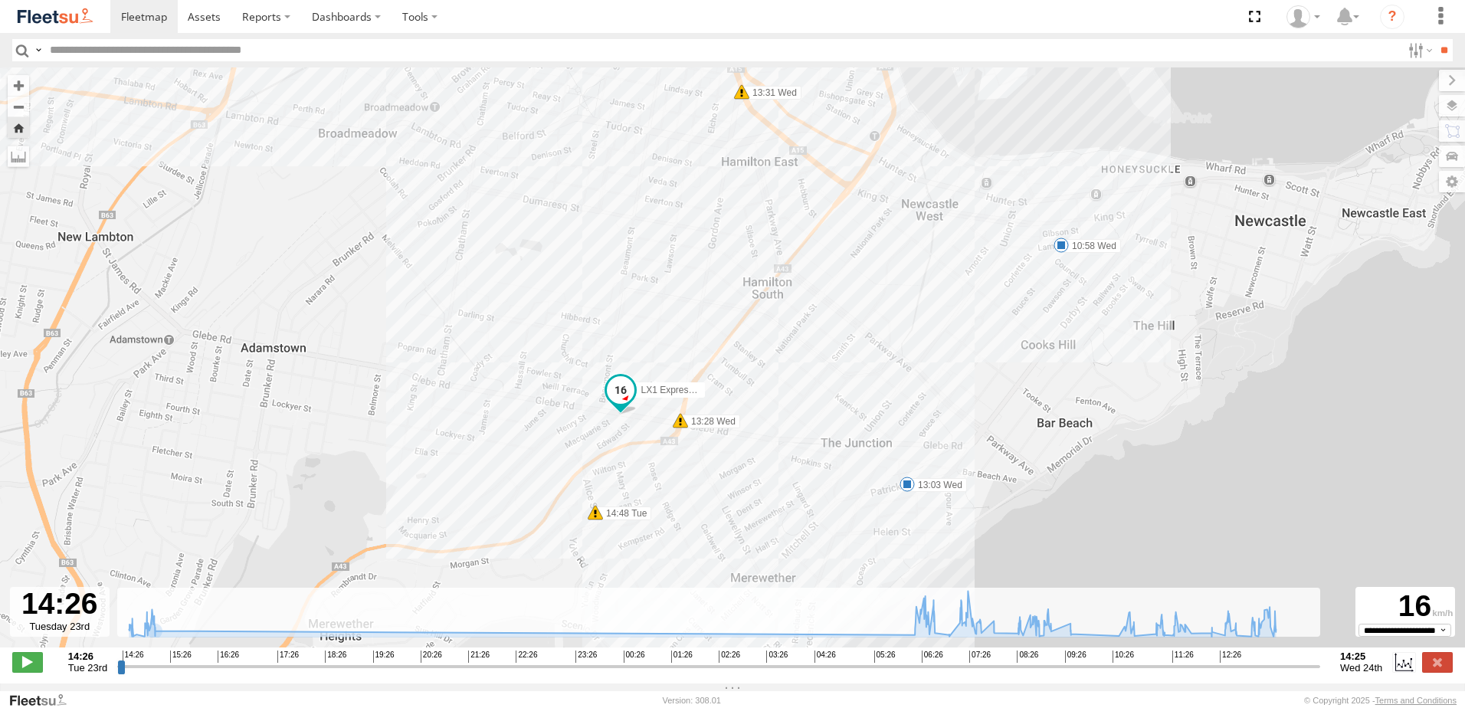
drag, startPoint x: 753, startPoint y: 348, endPoint x: 713, endPoint y: 245, distance: 110.2
click at [713, 254] on div "LX1 Express Ute 14:41 Tue 14:48 Tue 06:37 Wed 06:39 Wed 06:39 Wed 06:47 Wed 07:…" at bounding box center [732, 365] width 1465 height 596
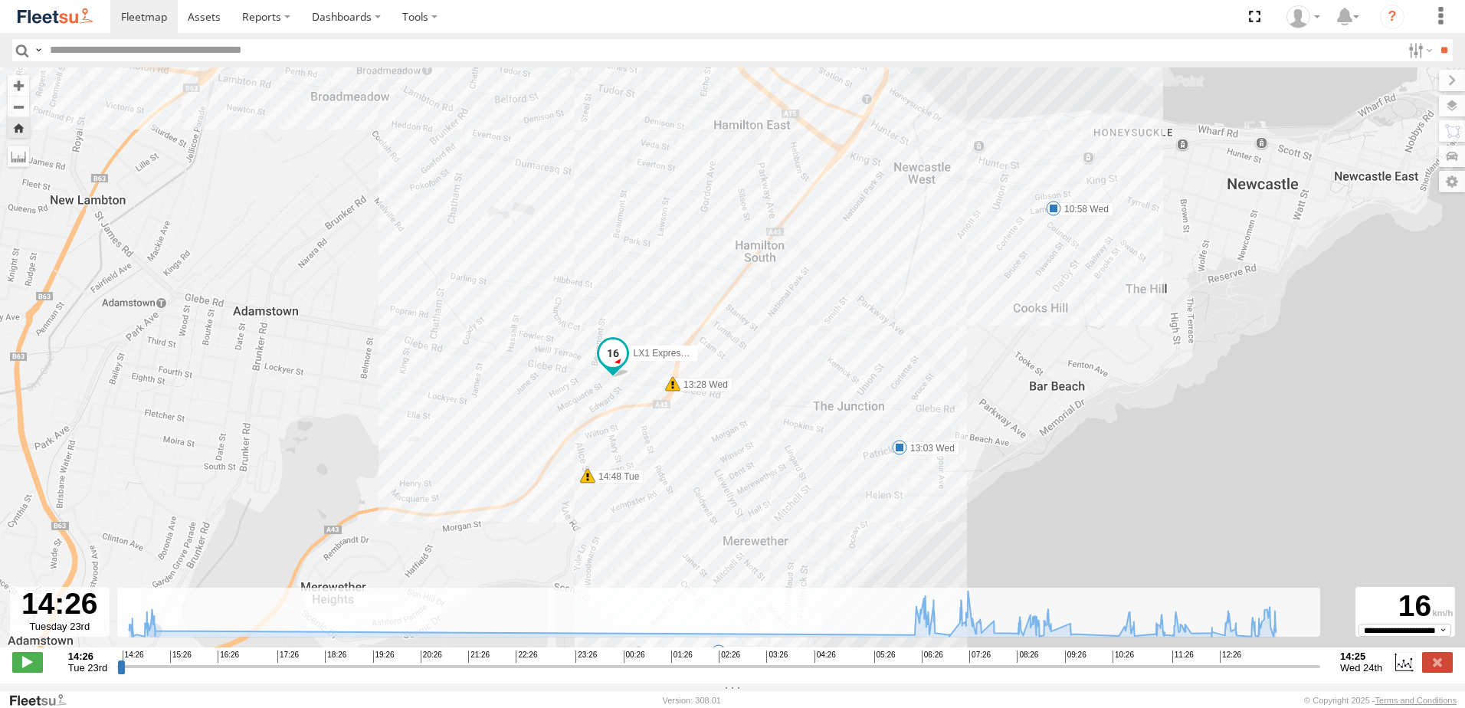
drag, startPoint x: 740, startPoint y: 339, endPoint x: 822, endPoint y: 340, distance: 82.0
click at [822, 340] on div "LX1 Express Ute 14:41 Tue 14:48 Tue 06:37 Wed 06:39 Wed 06:39 Wed 06:47 Wed 07:…" at bounding box center [732, 365] width 1465 height 596
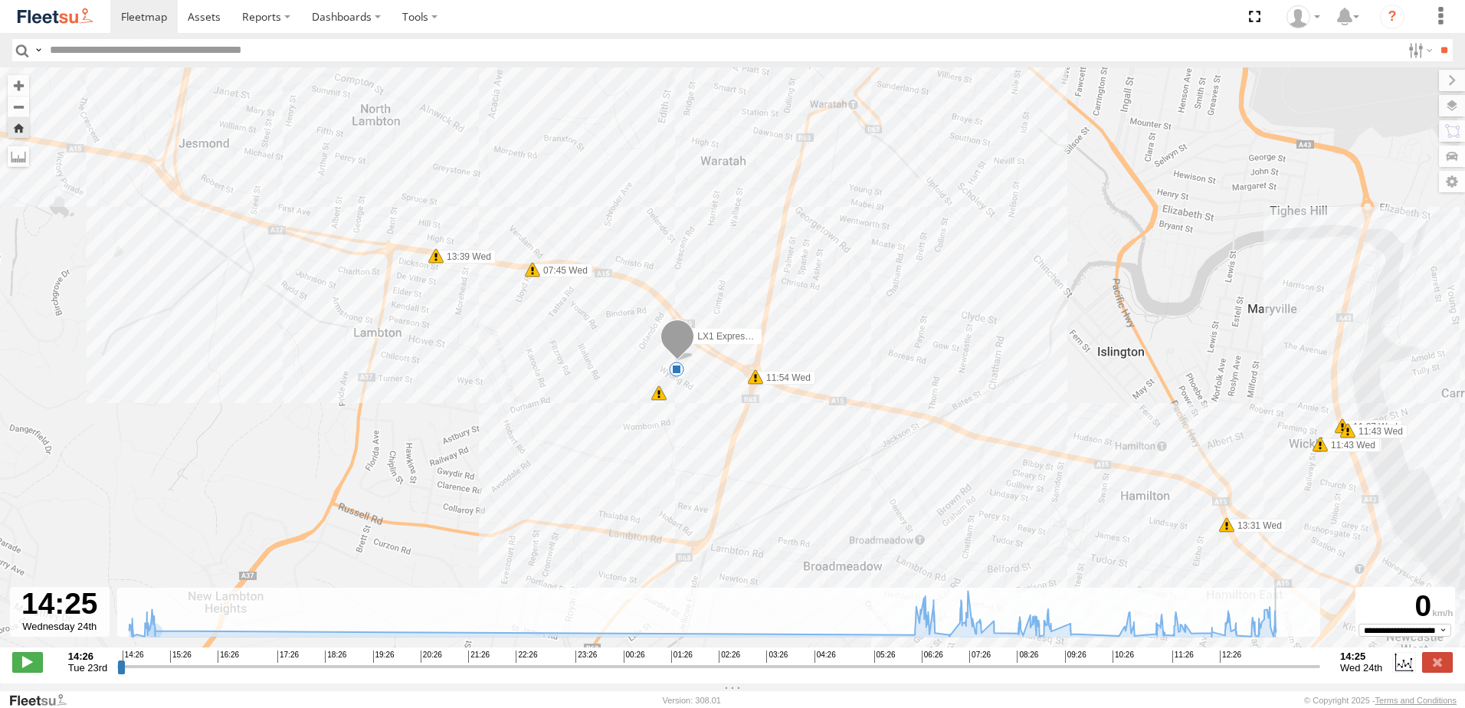
drag, startPoint x: 122, startPoint y: 675, endPoint x: 1336, endPoint y: 626, distance: 1214.9
type input "**********"
click at [1320, 659] on input "range" at bounding box center [718, 666] width 1203 height 15
click at [145, 15] on span at bounding box center [144, 16] width 46 height 15
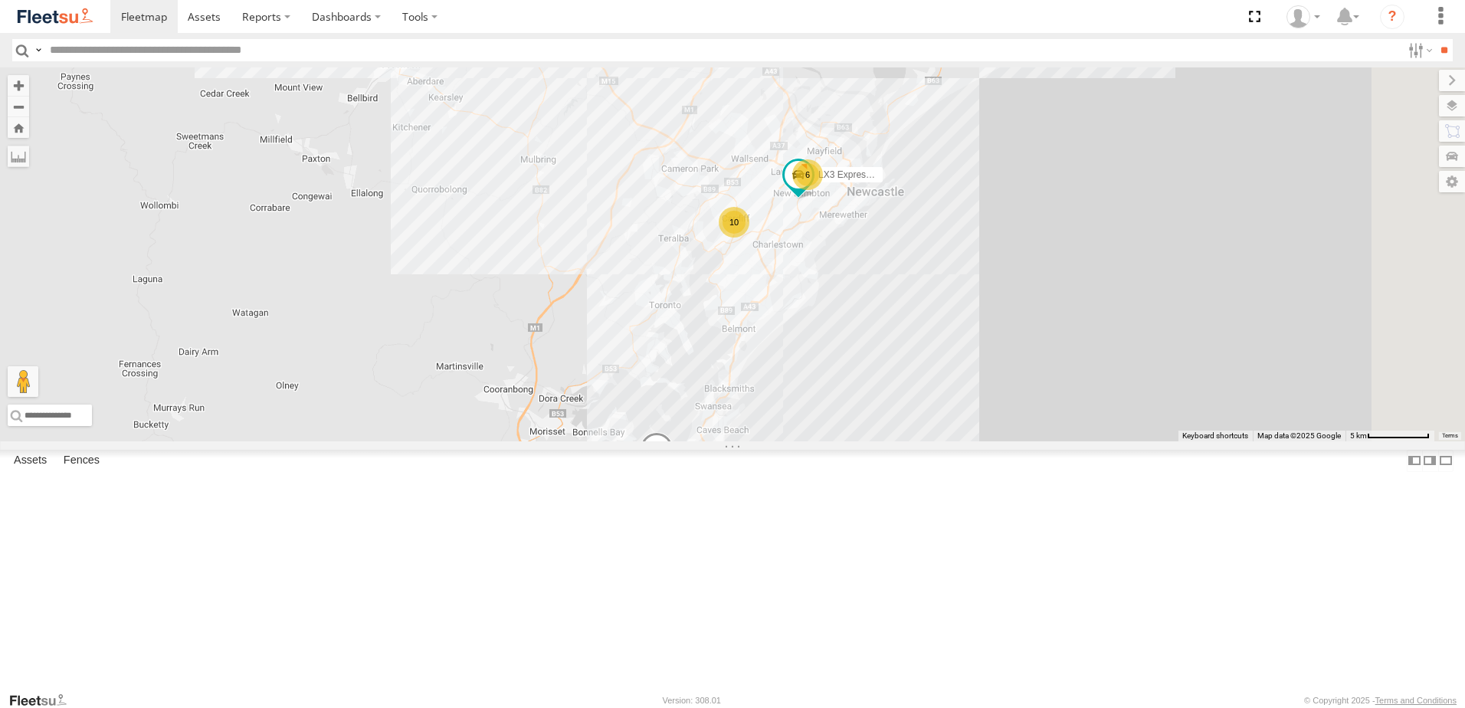
click at [0, 0] on span at bounding box center [0, 0] width 0 height 0
